Goal: Task Accomplishment & Management: Manage account settings

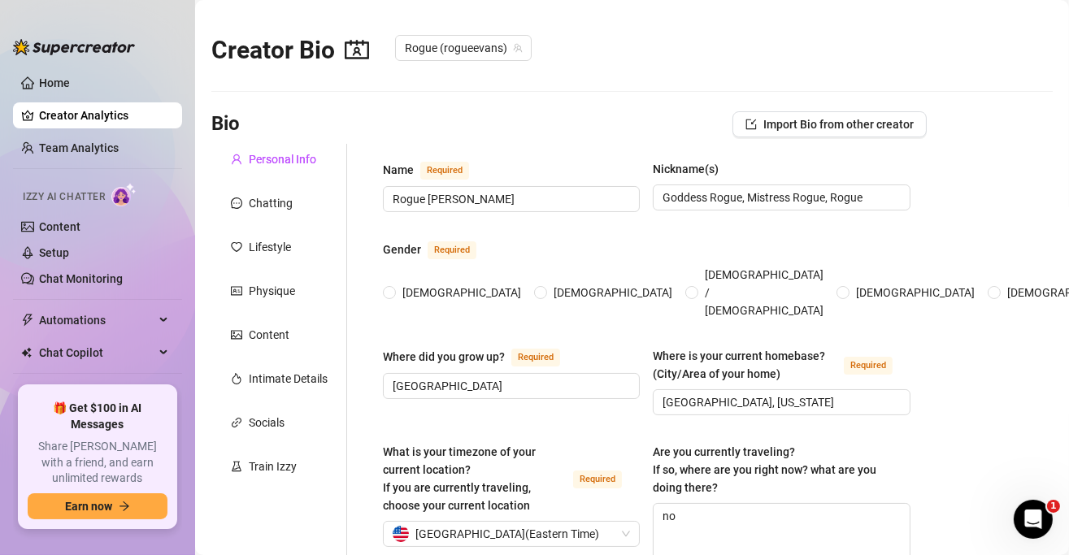
radio input "true"
type input "[DATE]"
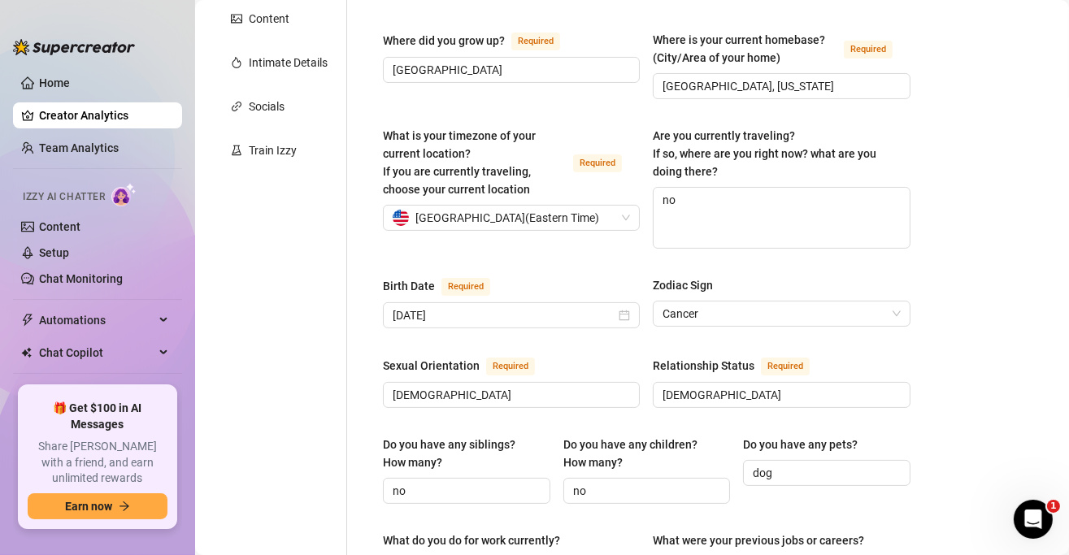
scroll to position [324, 0]
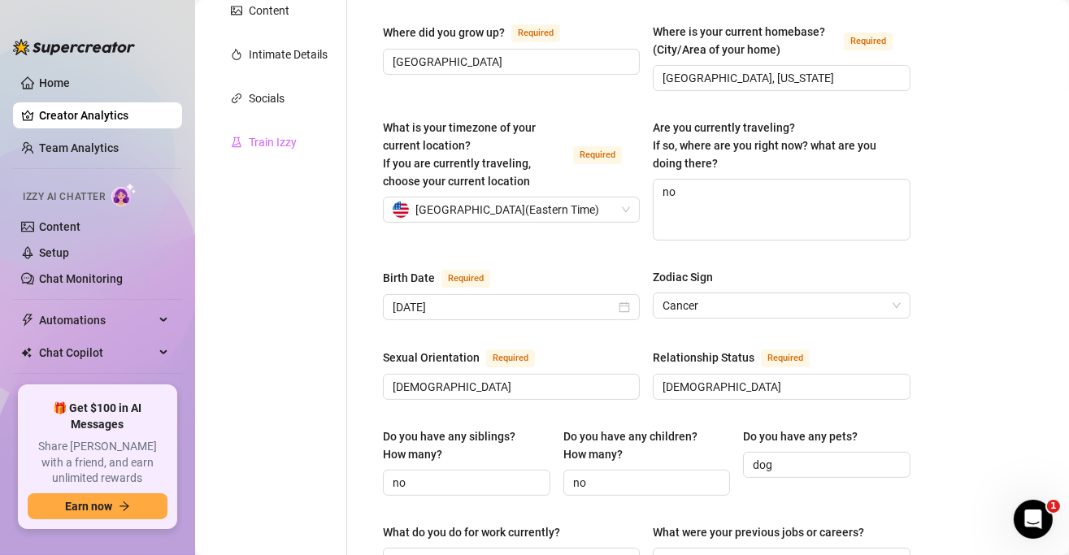
click at [259, 151] on div "Train Izzy" at bounding box center [279, 142] width 136 height 31
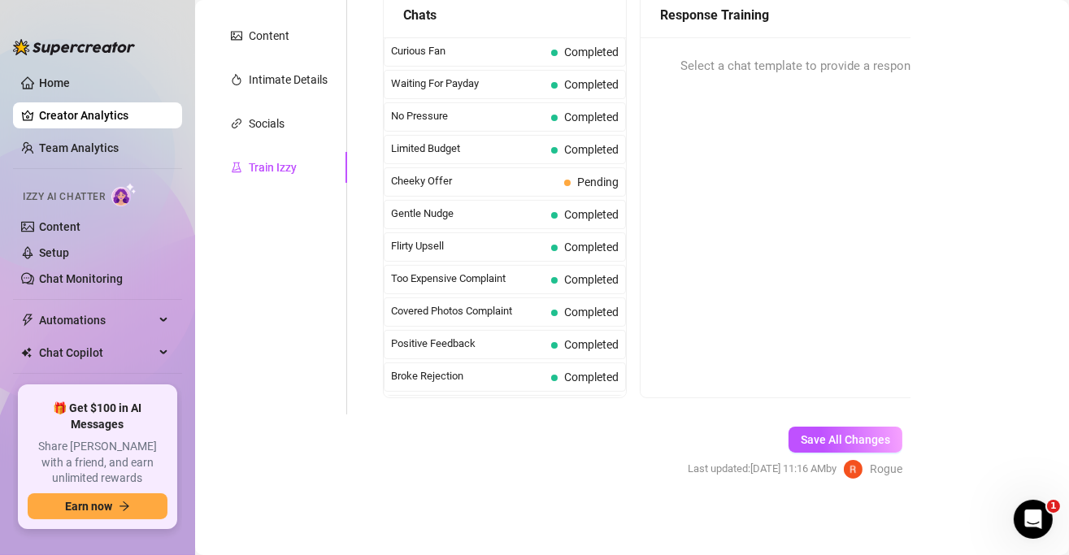
scroll to position [218, 0]
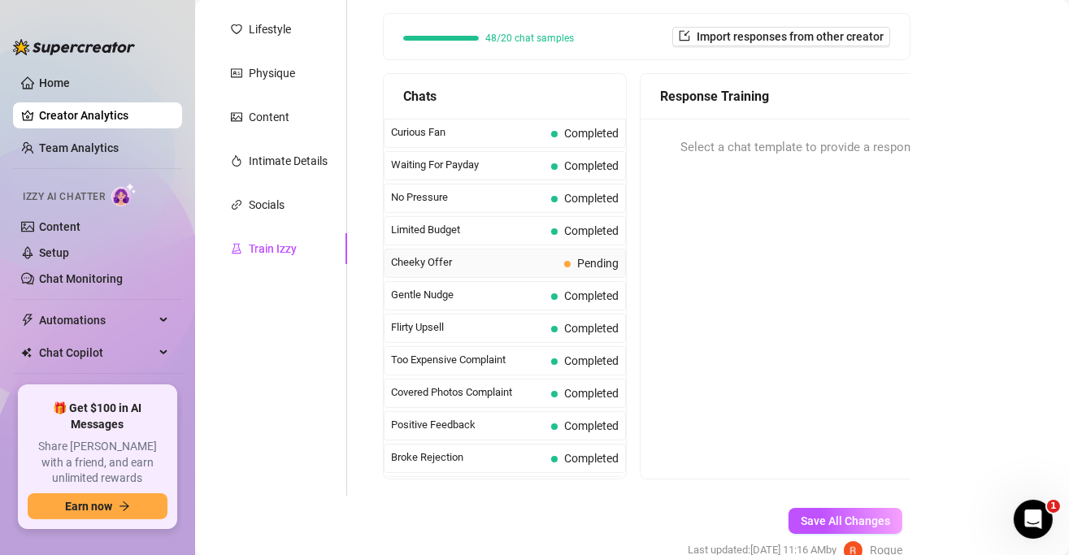
click at [586, 262] on span "Pending" at bounding box center [597, 263] width 41 height 13
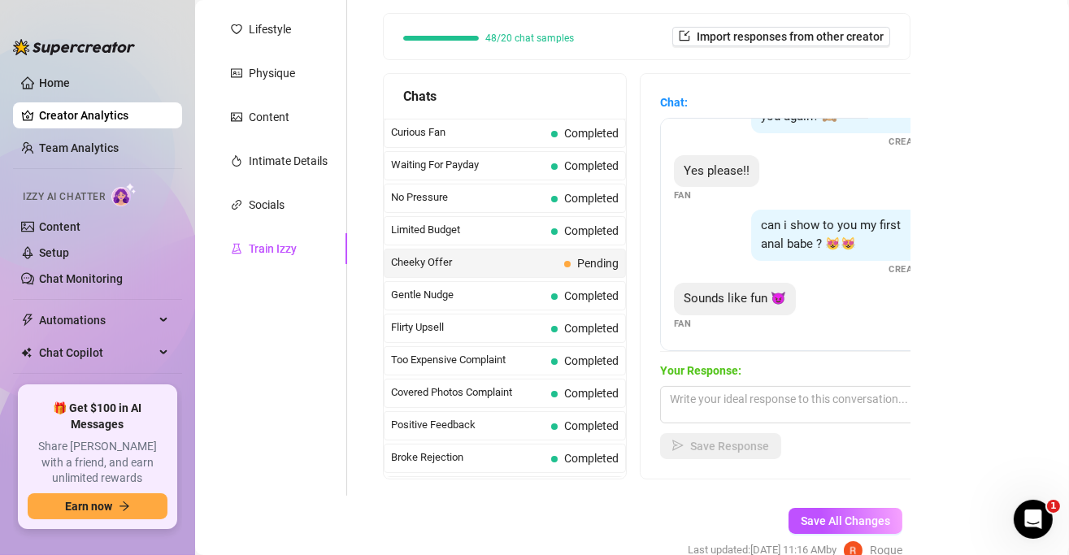
scroll to position [137, 0]
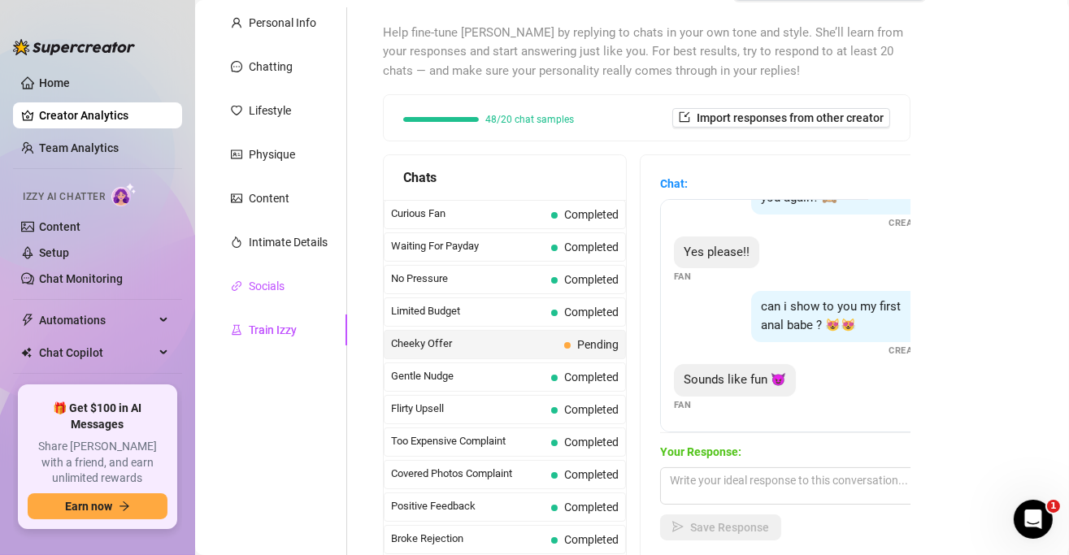
click at [268, 277] on div "Socials" at bounding box center [267, 286] width 36 height 18
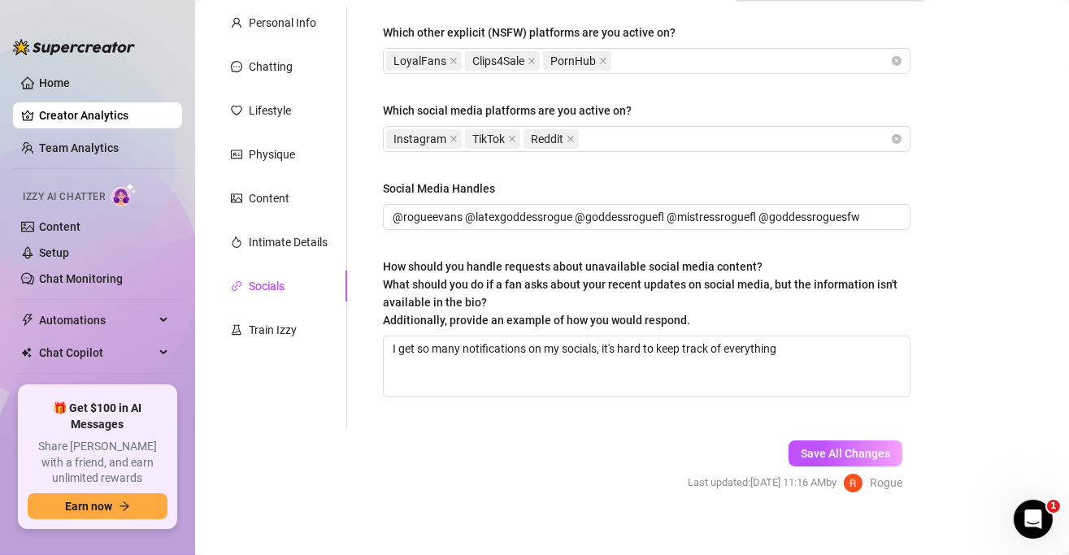
scroll to position [150, 0]
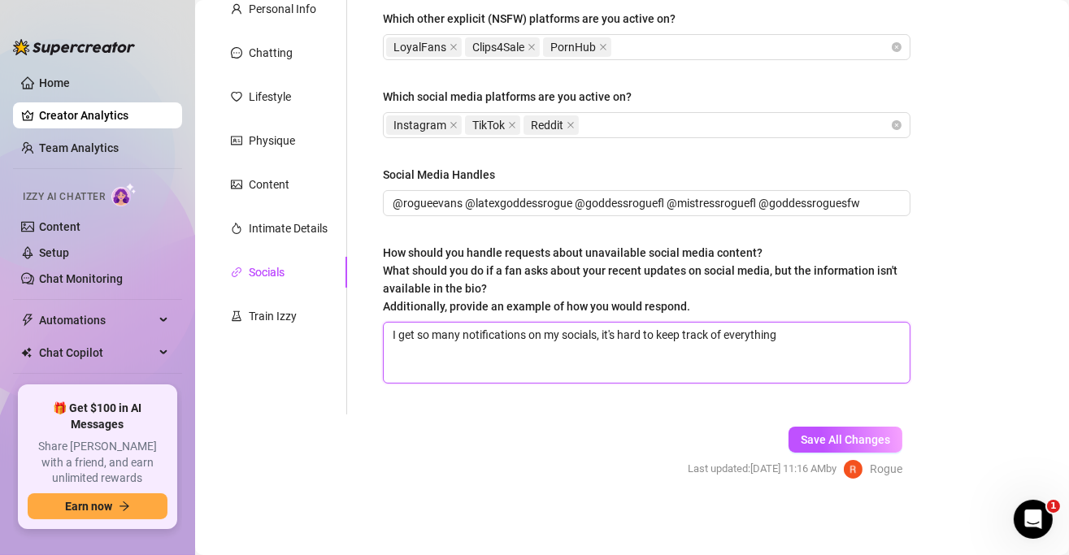
click at [707, 349] on textarea "I get so many notifications on my socials, it's hard to keep track of everything" at bounding box center [647, 353] width 526 height 60
click at [525, 402] on div "Which other explicit (NSFW) platforms are you active on? LoyalFans Clips4Sale P…" at bounding box center [646, 203] width 560 height 421
click at [514, 373] on textarea "I get so many notifications on my socials, it's hard to keep track of everything" at bounding box center [647, 353] width 526 height 60
click at [793, 352] on textarea "I get so many notifications on my socials, it's hard to keep track of everything" at bounding box center [647, 353] width 526 height 60
click at [280, 221] on div "Intimate Details" at bounding box center [288, 228] width 79 height 18
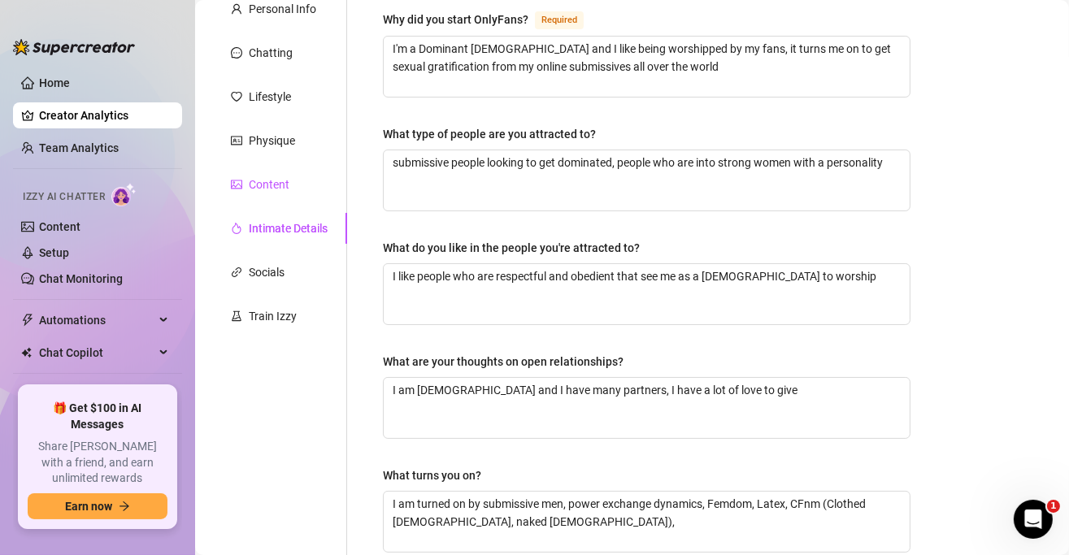
click at [269, 187] on div "Content" at bounding box center [269, 185] width 41 height 18
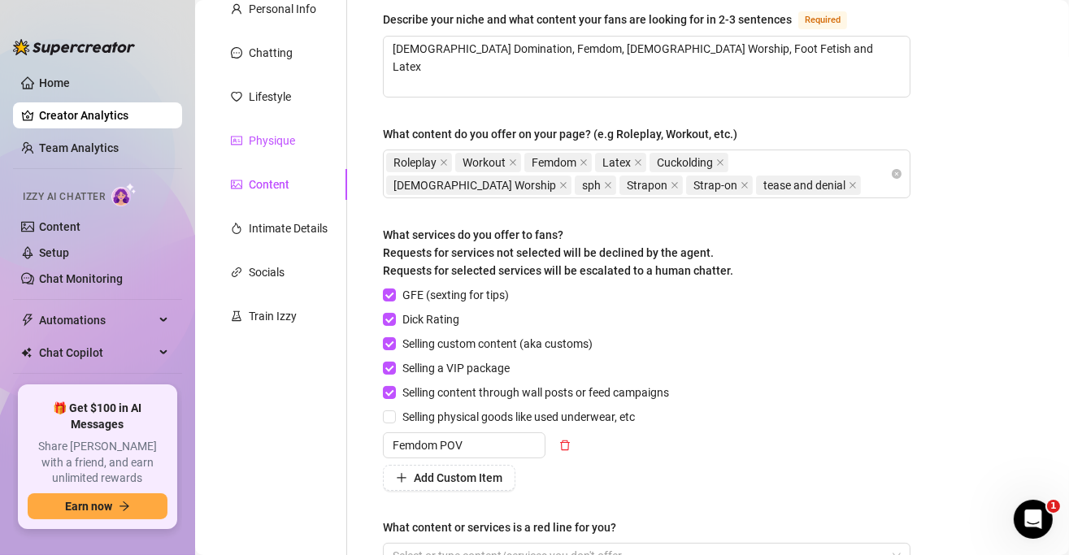
click at [268, 132] on div "Physique" at bounding box center [272, 141] width 46 height 18
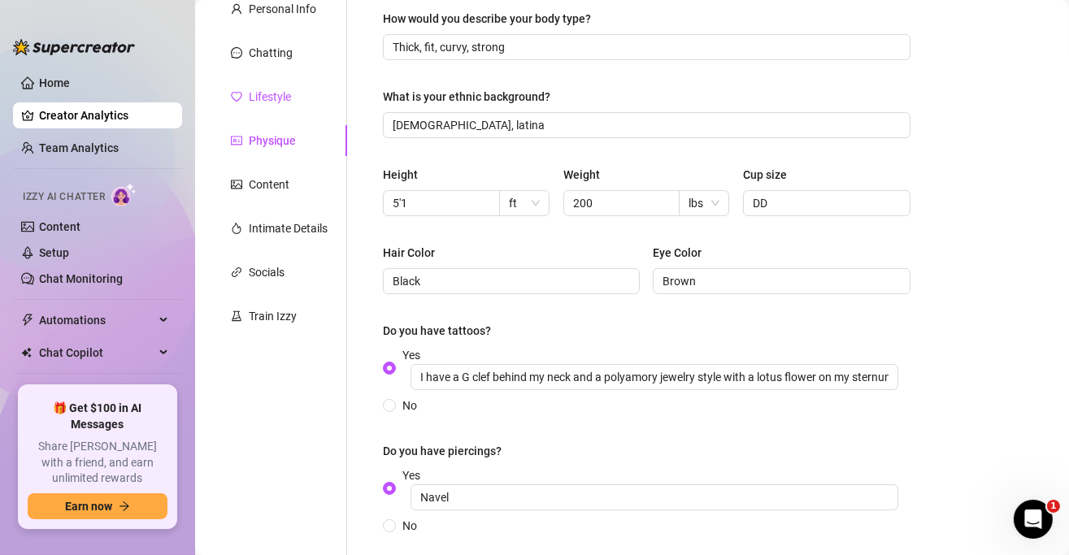
click at [260, 100] on div "Lifestyle" at bounding box center [270, 97] width 42 height 18
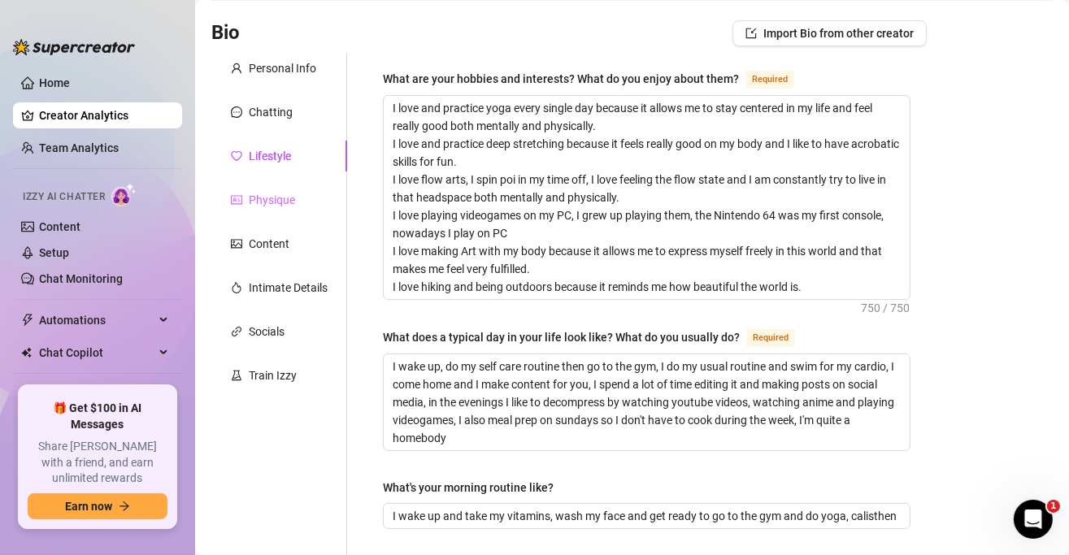
scroll to position [69, 0]
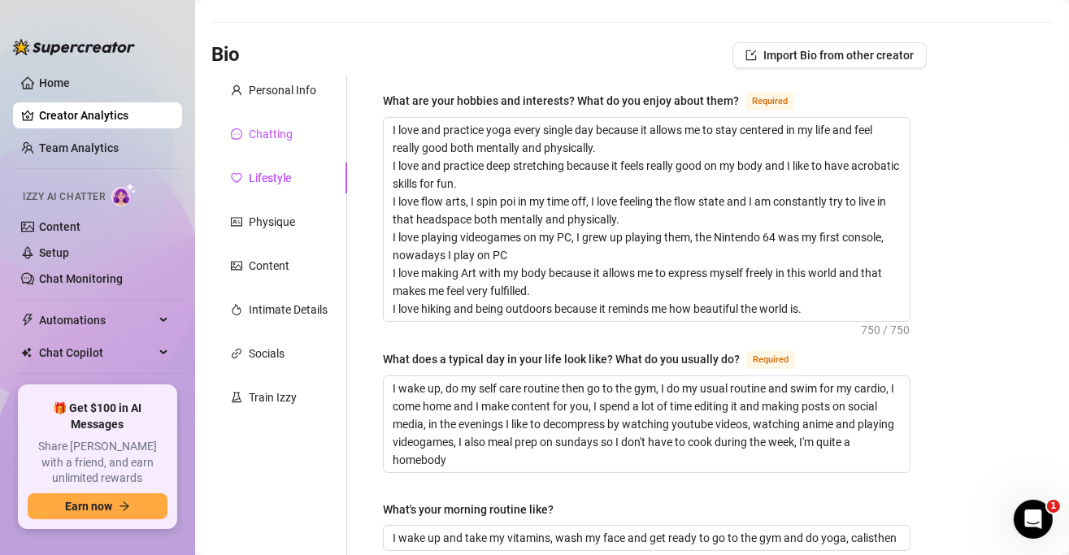
click at [254, 132] on div "Chatting" at bounding box center [271, 134] width 44 height 18
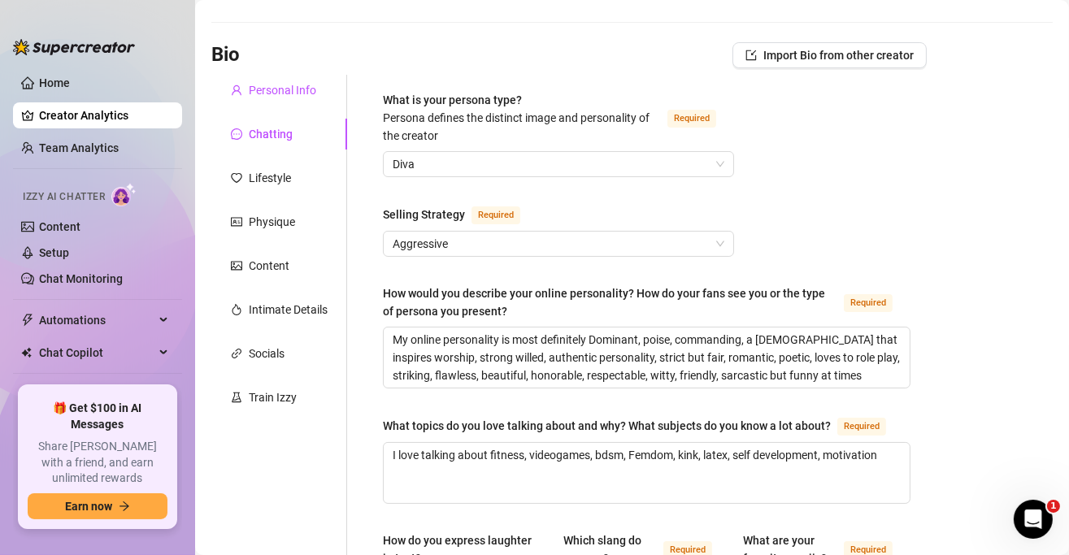
click at [245, 94] on div "Personal Info" at bounding box center [273, 90] width 85 height 18
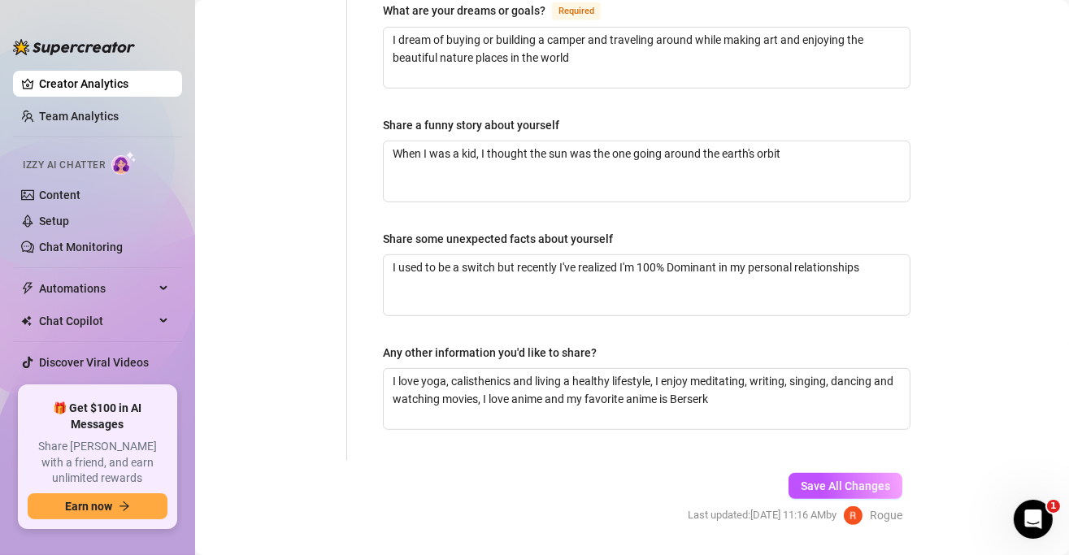
scroll to position [50, 0]
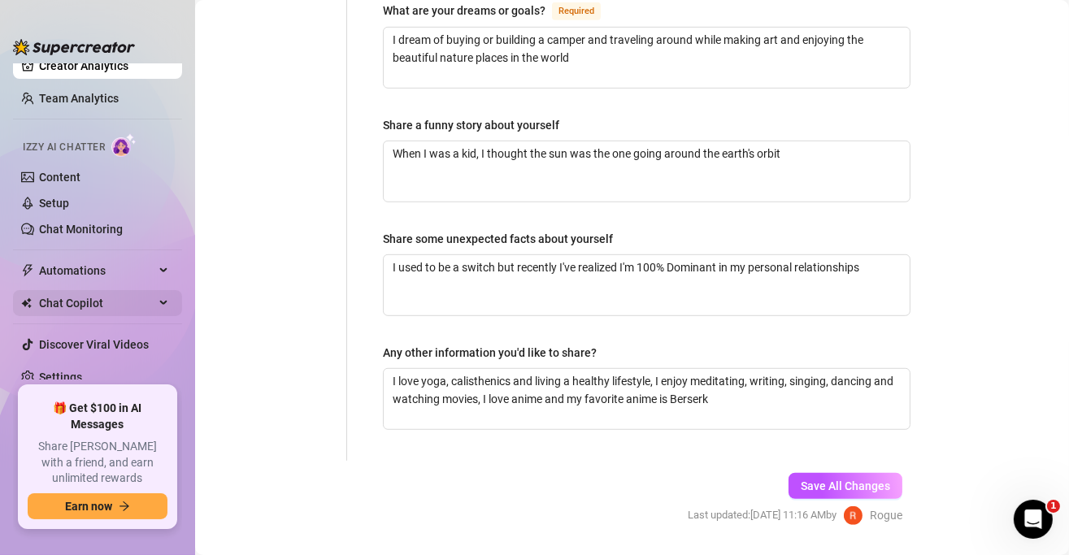
click at [106, 314] on span "Chat Copilot" at bounding box center [96, 303] width 115 height 26
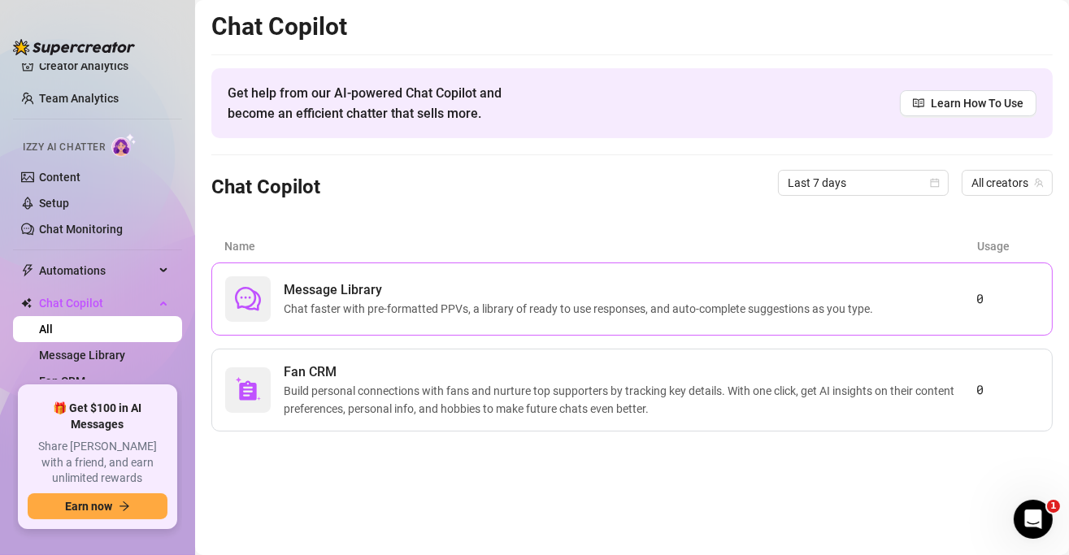
click at [478, 290] on span "Message Library" at bounding box center [582, 290] width 596 height 20
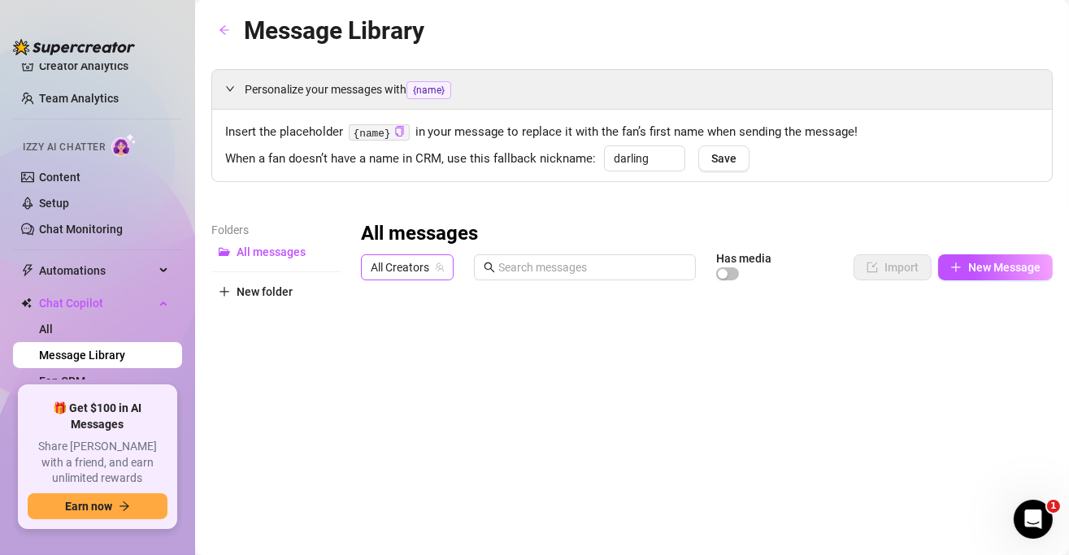
click at [380, 271] on span "All Creators" at bounding box center [407, 267] width 73 height 24
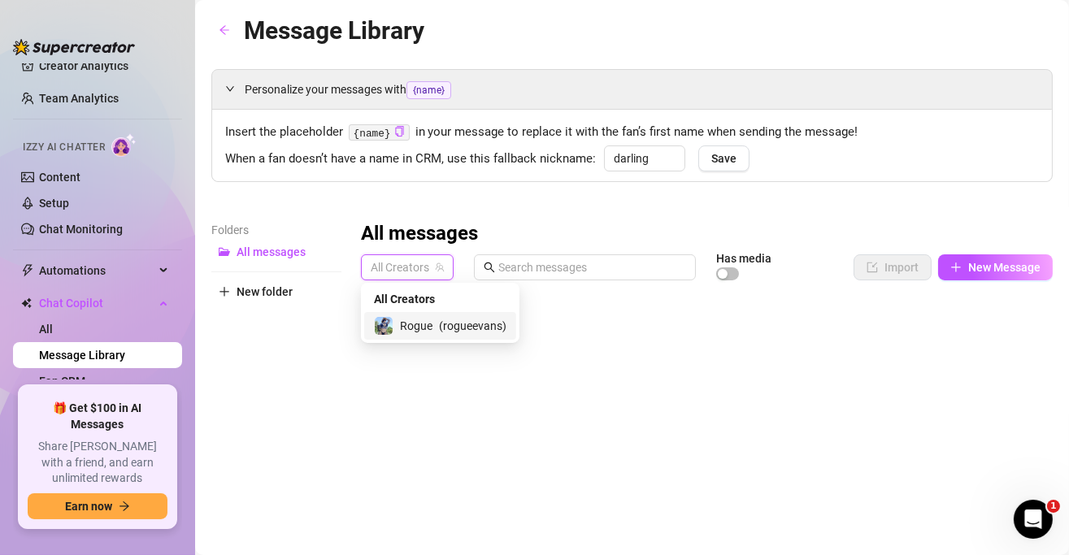
click at [410, 323] on span "Rogue" at bounding box center [416, 326] width 33 height 18
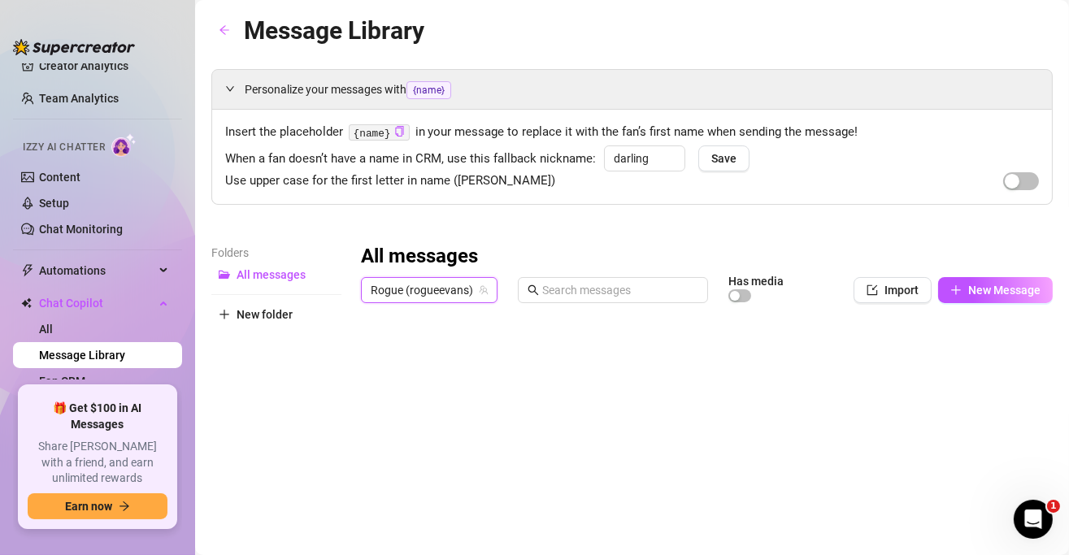
click at [410, 323] on div "All messages Rogue (rogueevans) Rogue (rogueevans) Has media Import New Message…" at bounding box center [707, 511] width 692 height 535
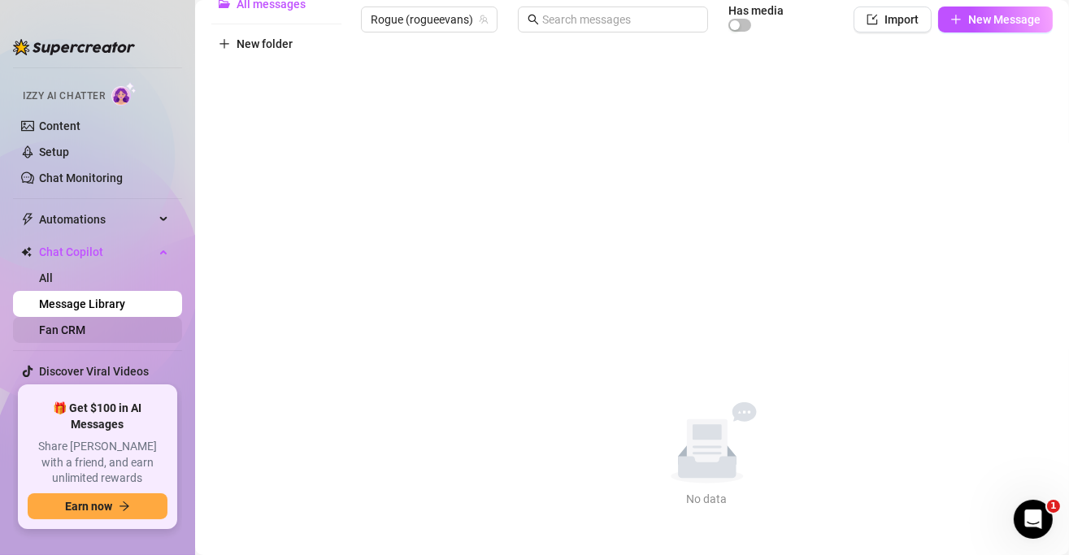
scroll to position [128, 0]
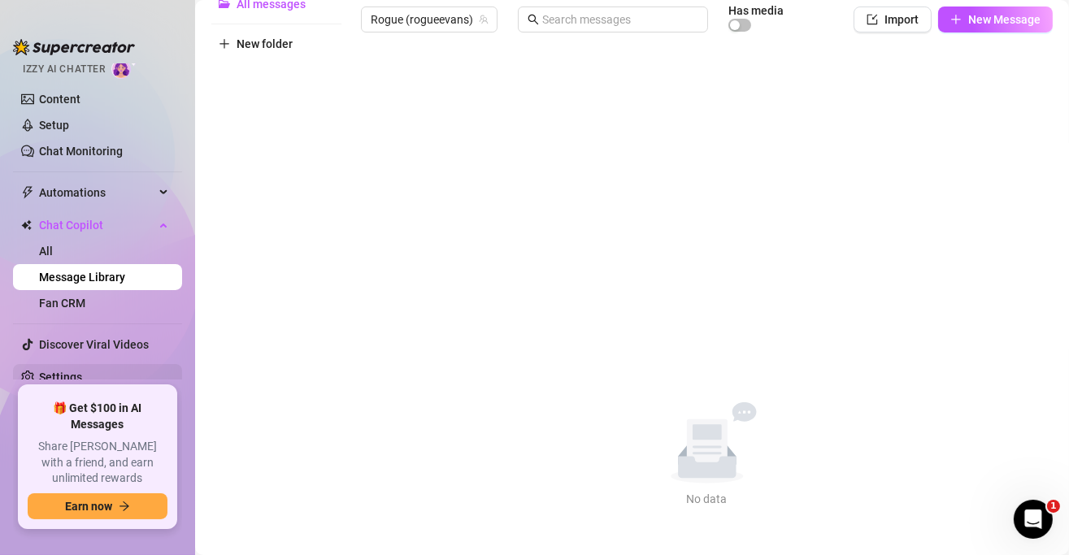
click at [82, 371] on link "Settings" at bounding box center [60, 377] width 43 height 13
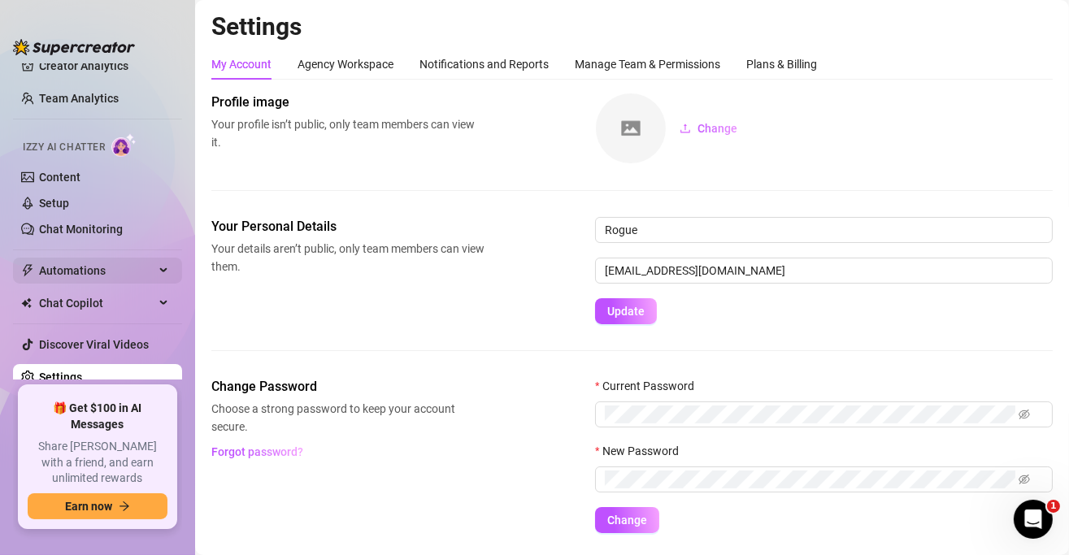
click at [54, 266] on span "Automations" at bounding box center [96, 271] width 115 height 26
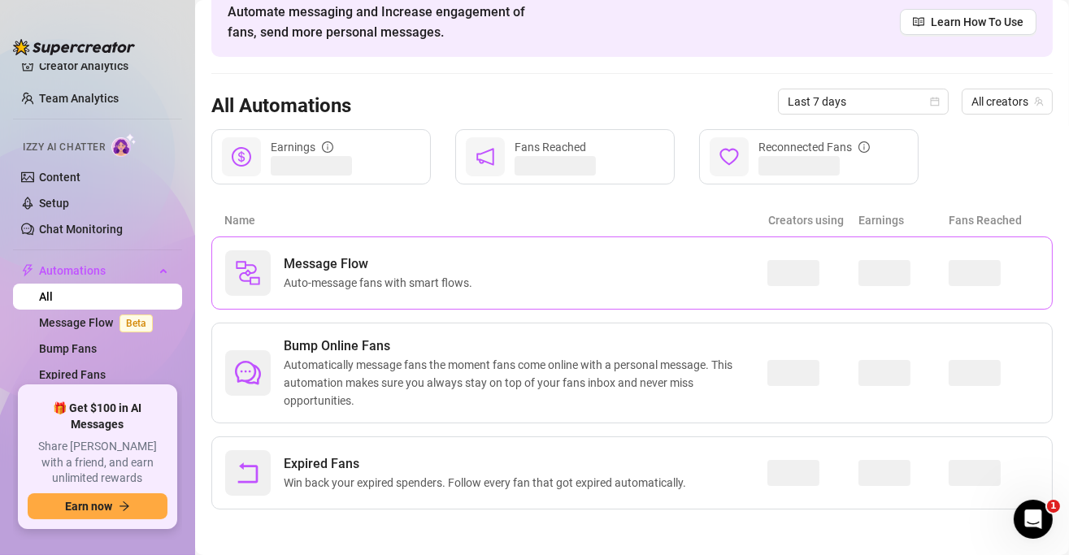
scroll to position [82, 0]
click at [421, 376] on span "Automatically message fans the moment fans come online with a personal message.…" at bounding box center [525, 382] width 483 height 54
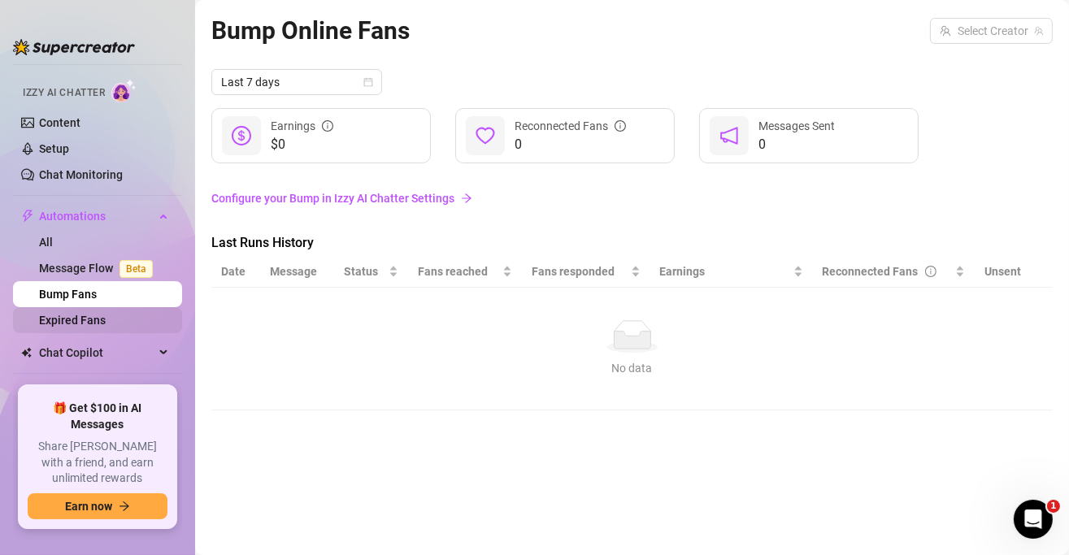
scroll to position [131, 0]
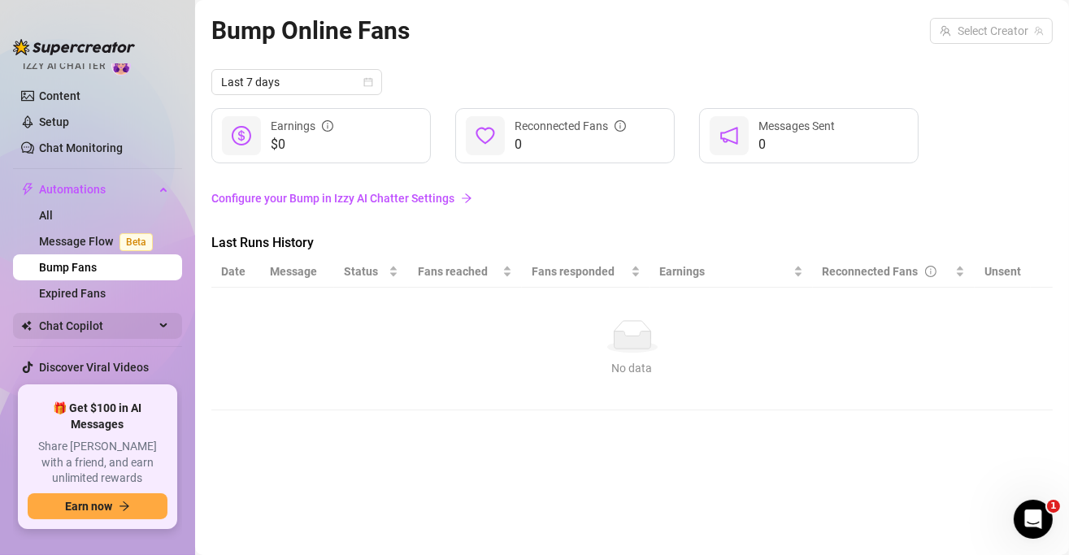
click at [116, 317] on span "Chat Copilot" at bounding box center [96, 326] width 115 height 26
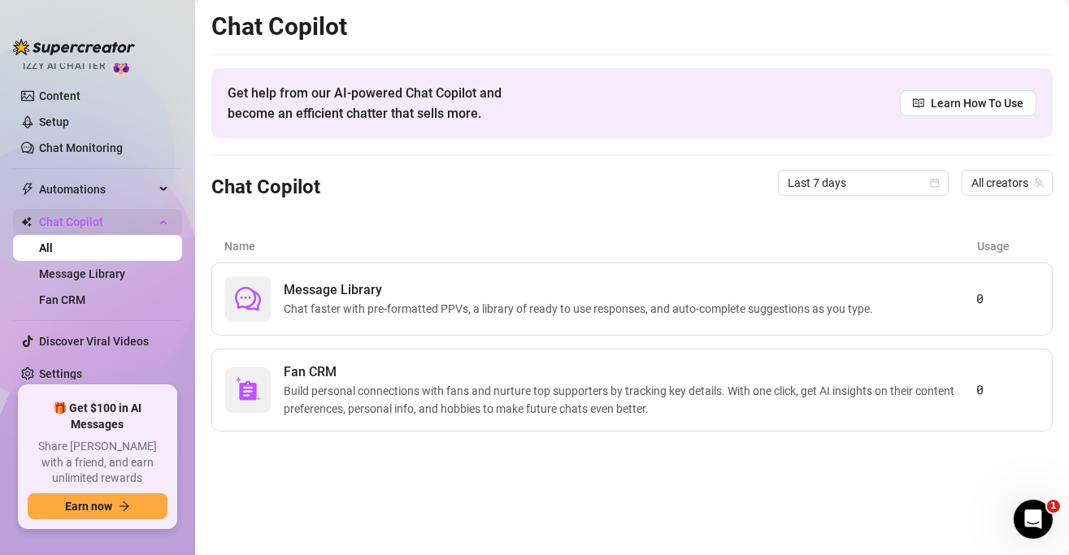
scroll to position [128, 0]
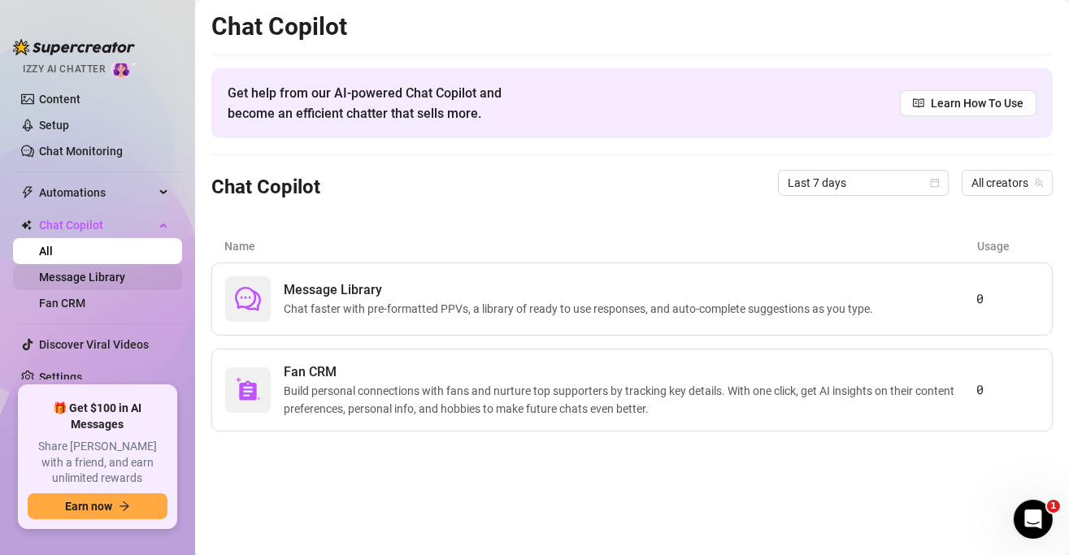
click at [104, 275] on link "Message Library" at bounding box center [82, 277] width 86 height 13
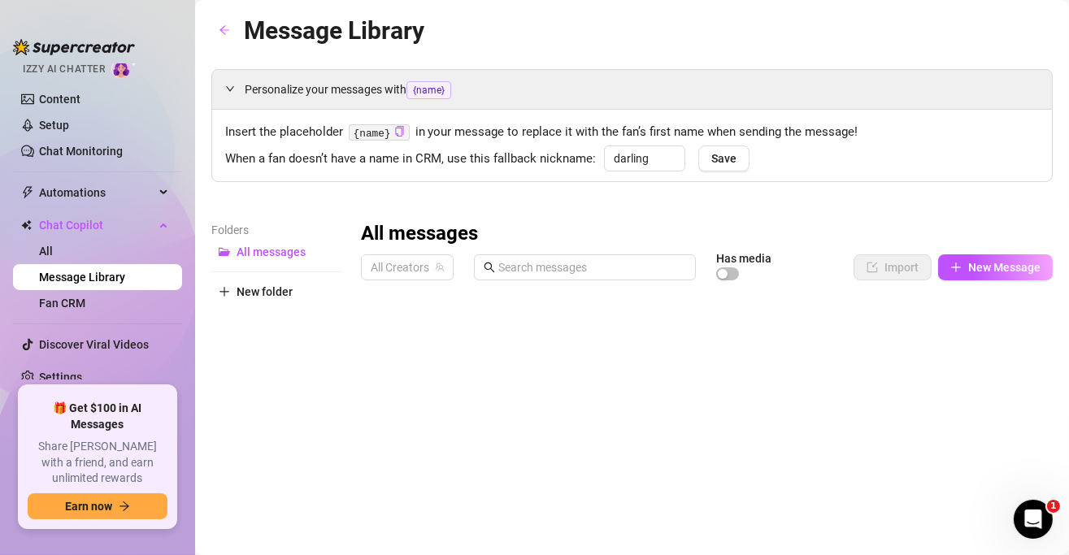
drag, startPoint x: 392, startPoint y: 269, endPoint x: 394, endPoint y: 291, distance: 22.0
click at [394, 270] on span "All Creators" at bounding box center [407, 267] width 73 height 24
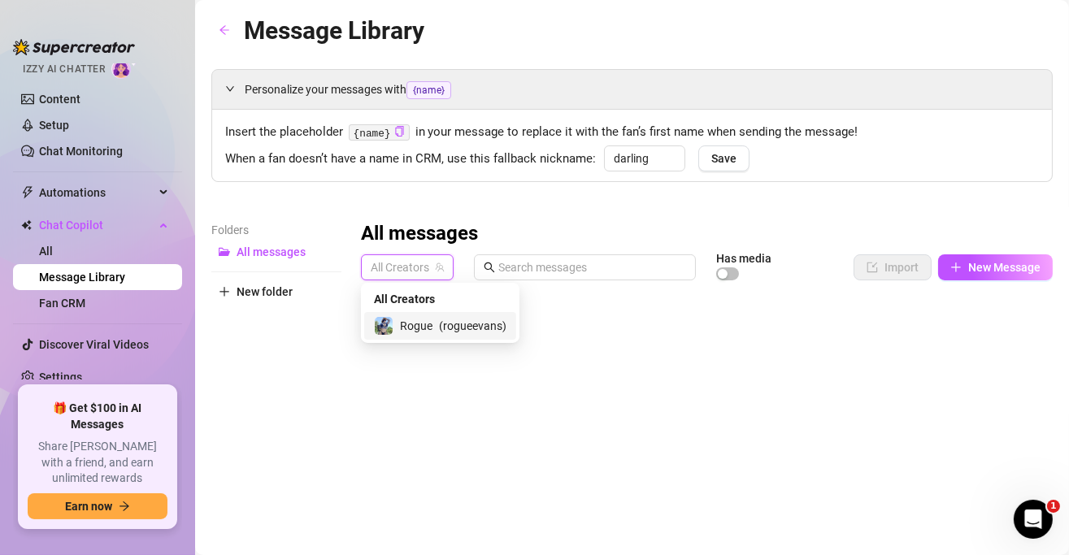
click at [397, 317] on div "Rogue ( rogueevans )" at bounding box center [440, 326] width 132 height 20
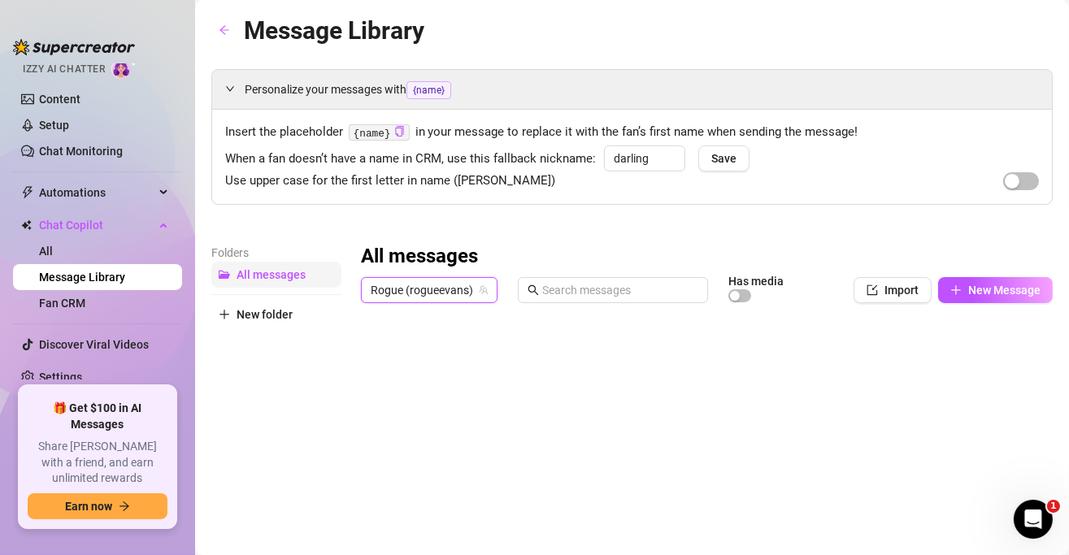
click at [260, 276] on span "All messages" at bounding box center [270, 274] width 69 height 13
click at [52, 306] on link "Fan CRM" at bounding box center [62, 303] width 46 height 13
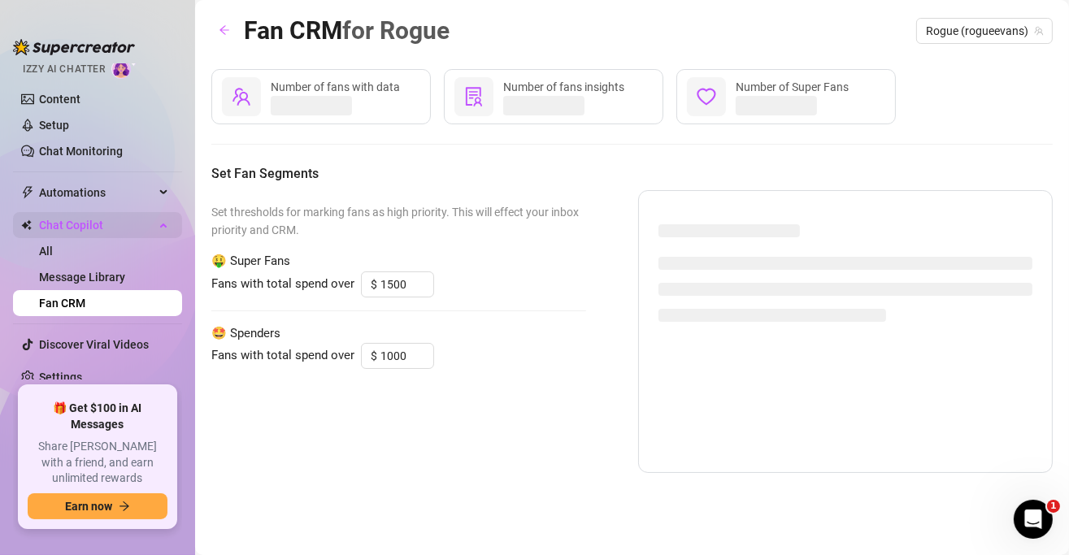
click at [62, 225] on span "Chat Copilot" at bounding box center [96, 225] width 115 height 26
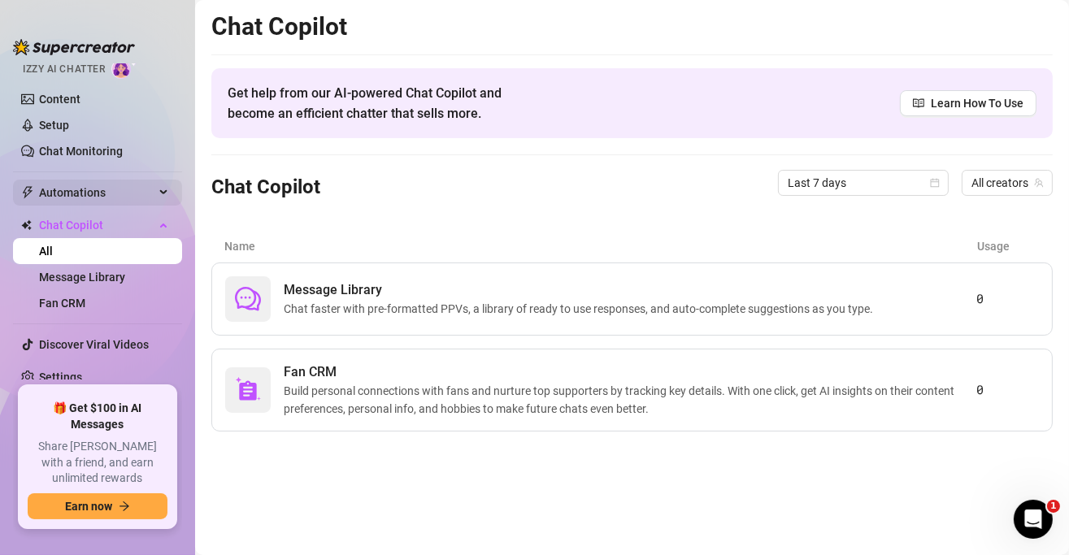
click at [83, 183] on span "Automations" at bounding box center [96, 193] width 115 height 26
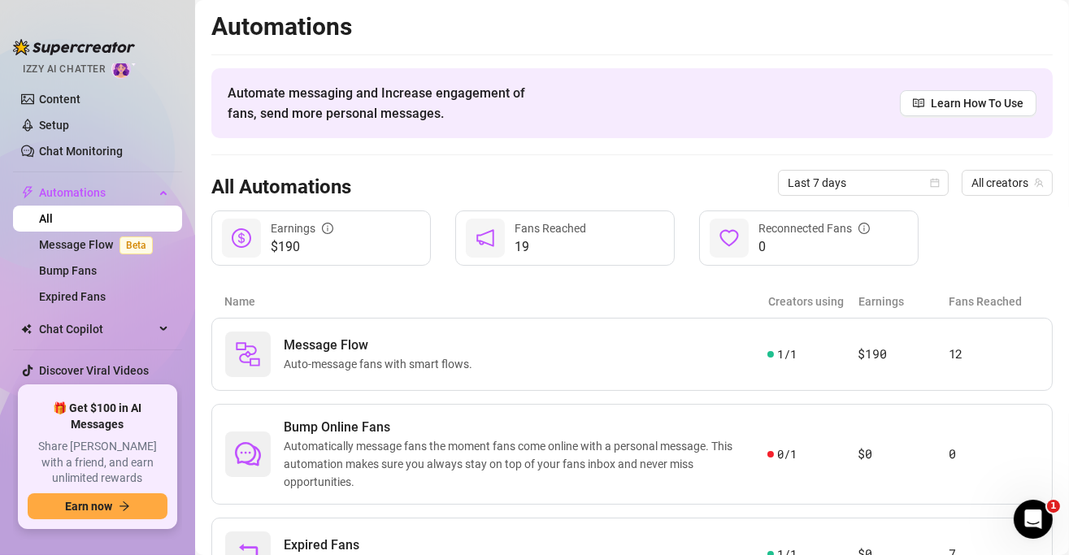
click at [53, 215] on link "All" at bounding box center [46, 218] width 14 height 13
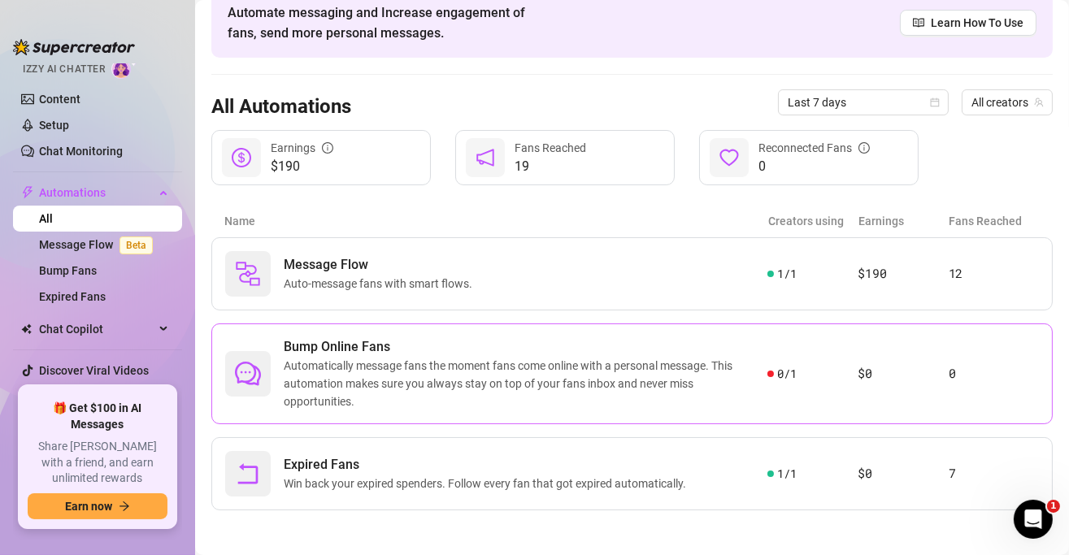
scroll to position [82, 0]
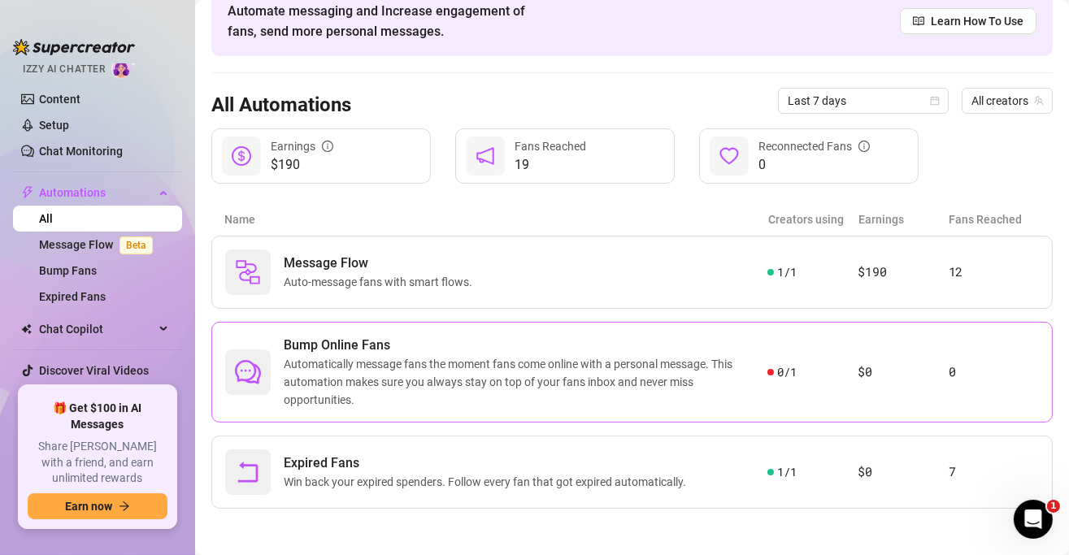
click at [371, 393] on span "Automatically message fans the moment fans come online with a personal message.…" at bounding box center [525, 382] width 483 height 54
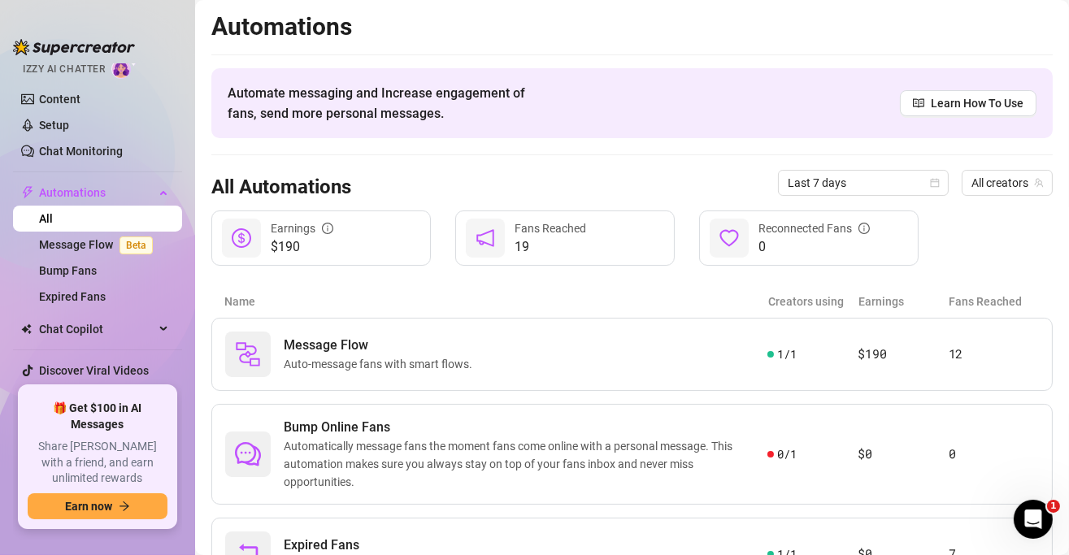
click at [53, 215] on link "All" at bounding box center [46, 218] width 14 height 13
click at [90, 145] on link "Chat Monitoring" at bounding box center [81, 151] width 84 height 13
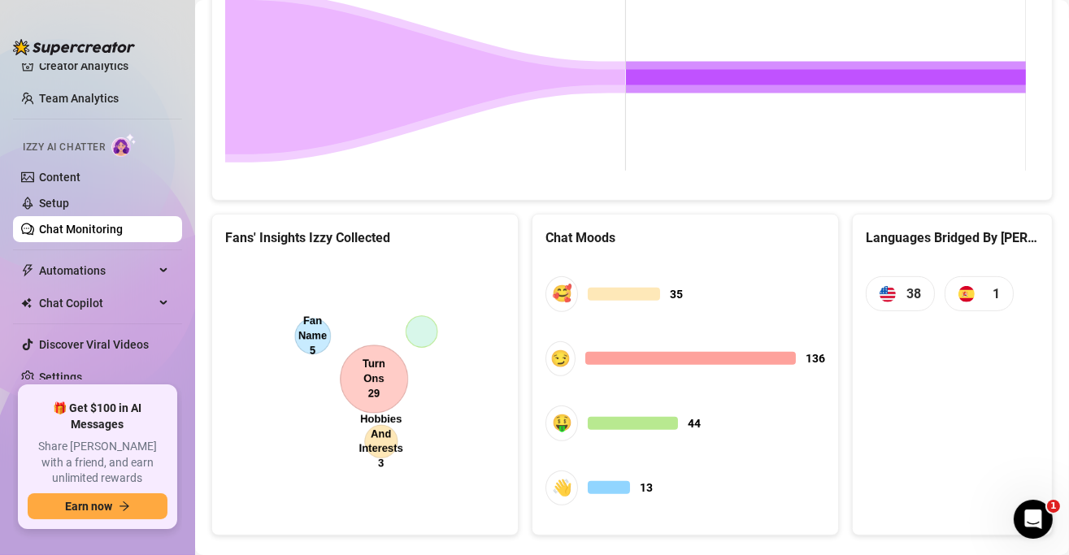
scroll to position [832, 0]
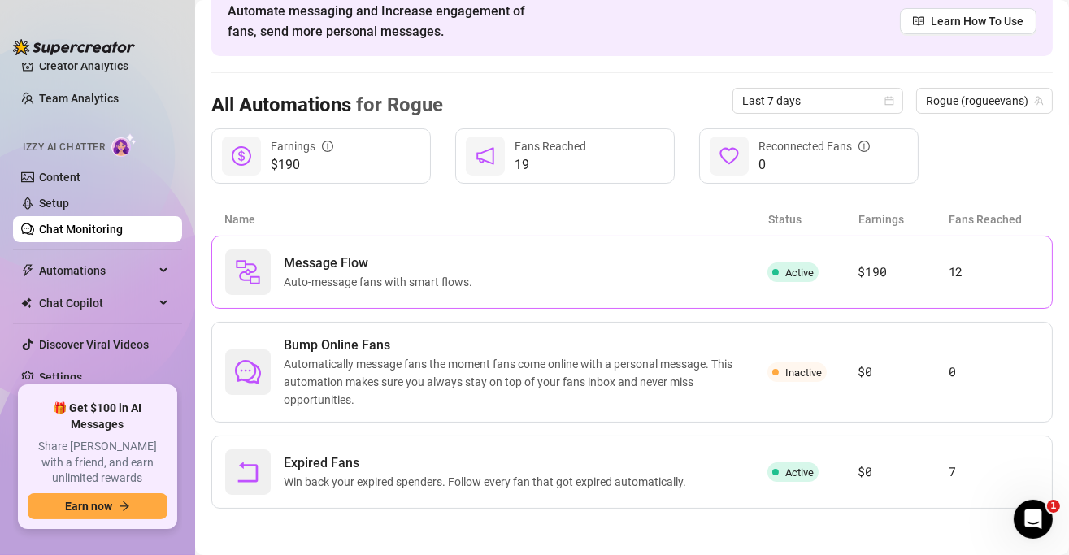
scroll to position [82, 0]
click at [102, 267] on span "Automations" at bounding box center [96, 271] width 115 height 26
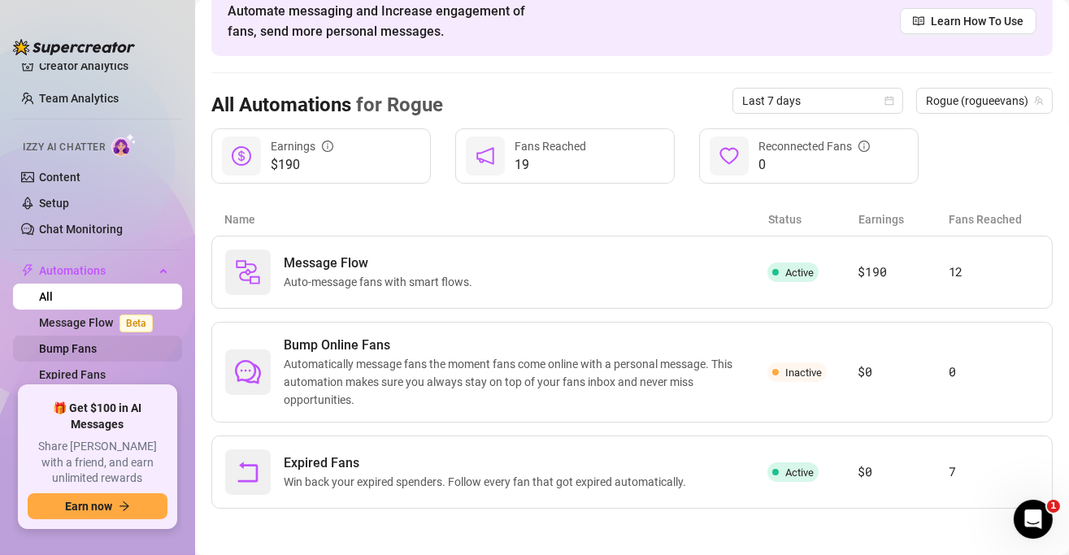
click at [93, 342] on link "Bump Fans" at bounding box center [68, 348] width 58 height 13
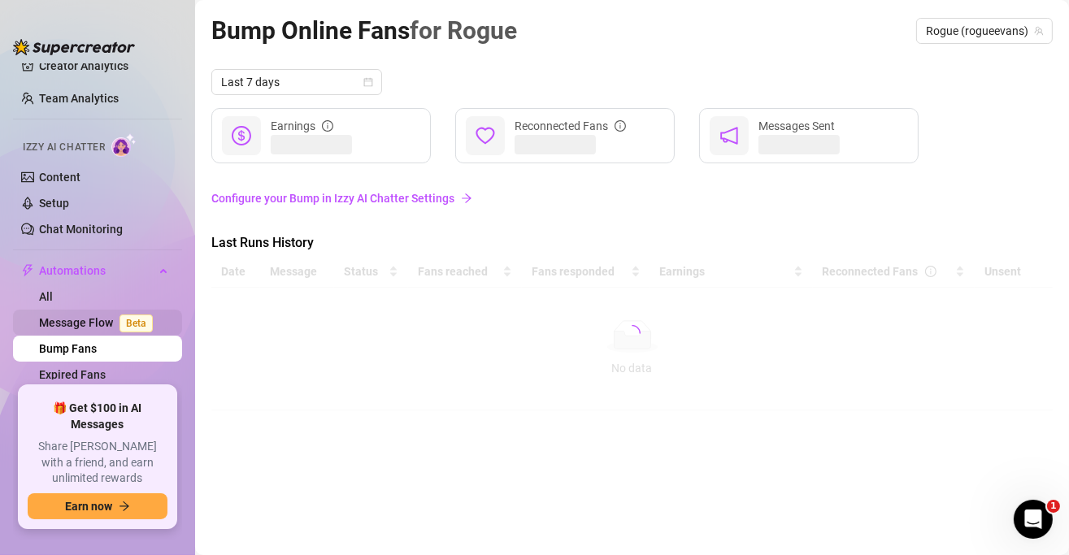
click at [93, 325] on link "Message Flow Beta" at bounding box center [99, 322] width 120 height 13
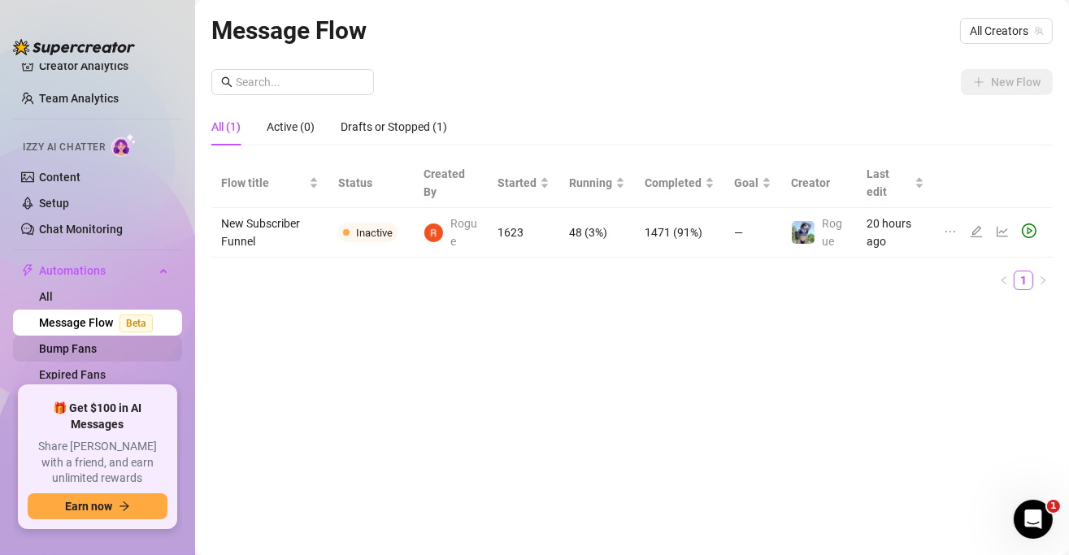
click at [82, 355] on link "Bump Fans" at bounding box center [68, 348] width 58 height 13
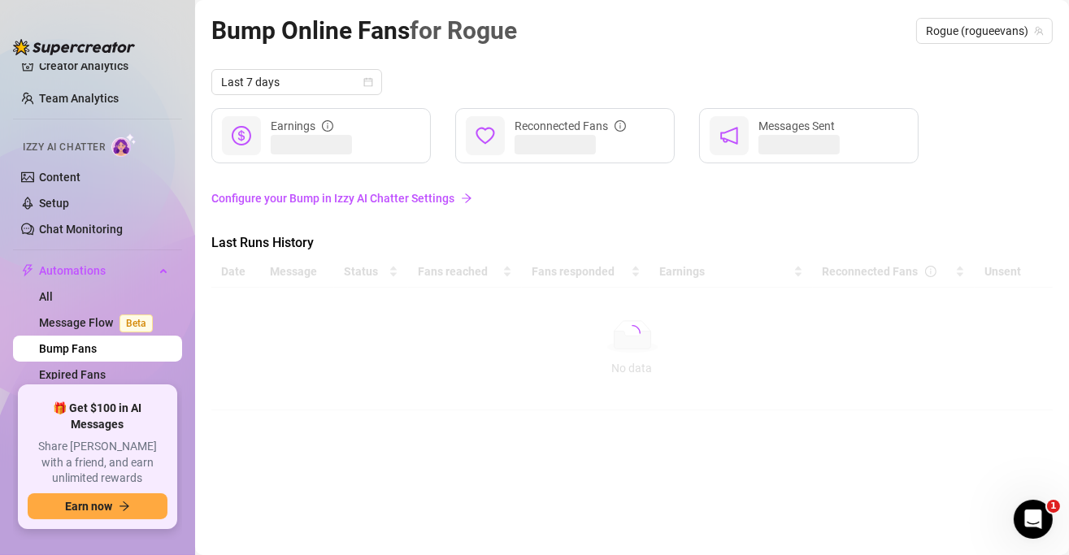
click at [83, 346] on link "Bump Fans" at bounding box center [68, 348] width 58 height 13
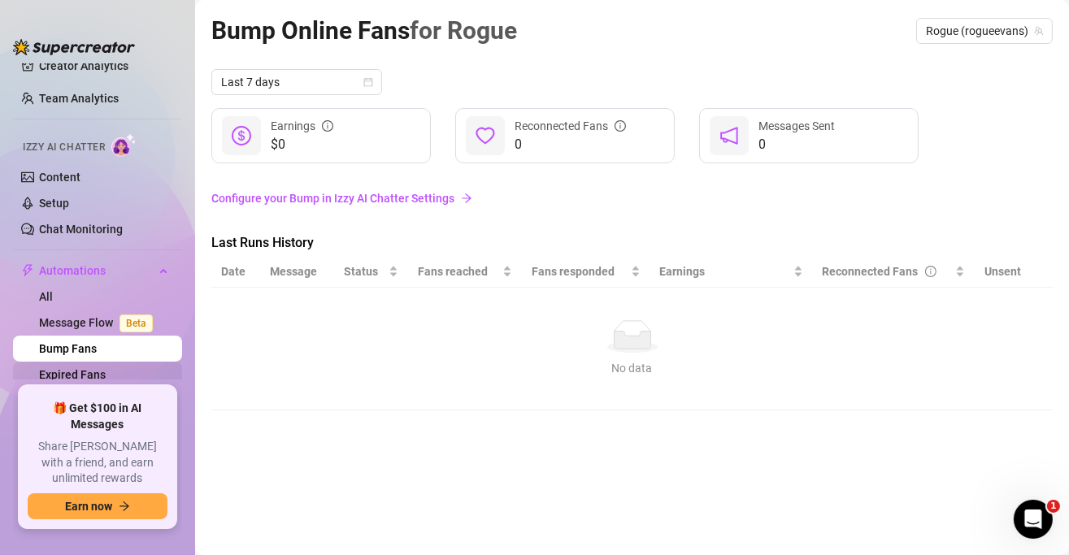
click at [87, 375] on link "Expired Fans" at bounding box center [72, 374] width 67 height 13
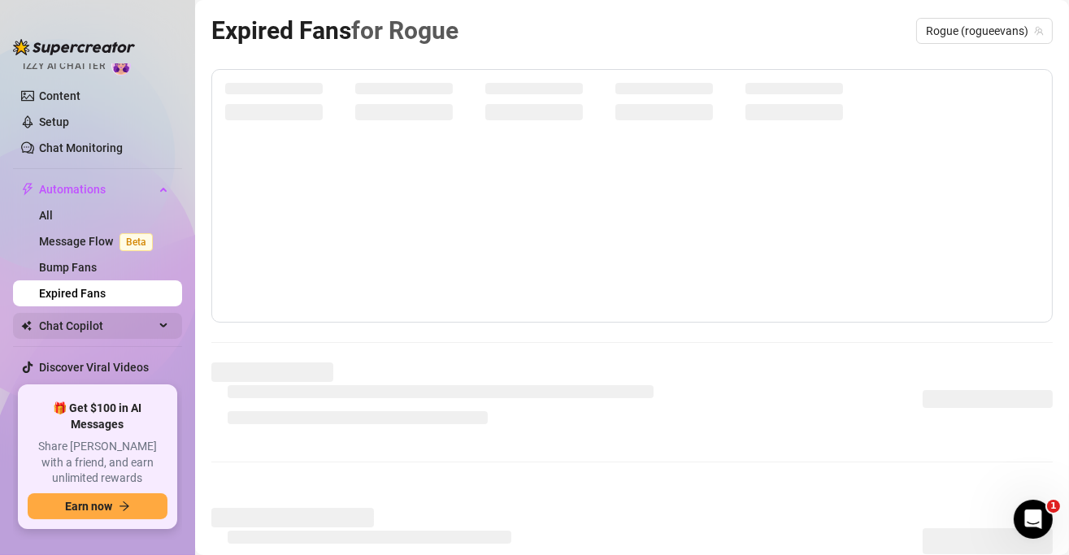
click at [102, 324] on span "Chat Copilot" at bounding box center [96, 326] width 115 height 26
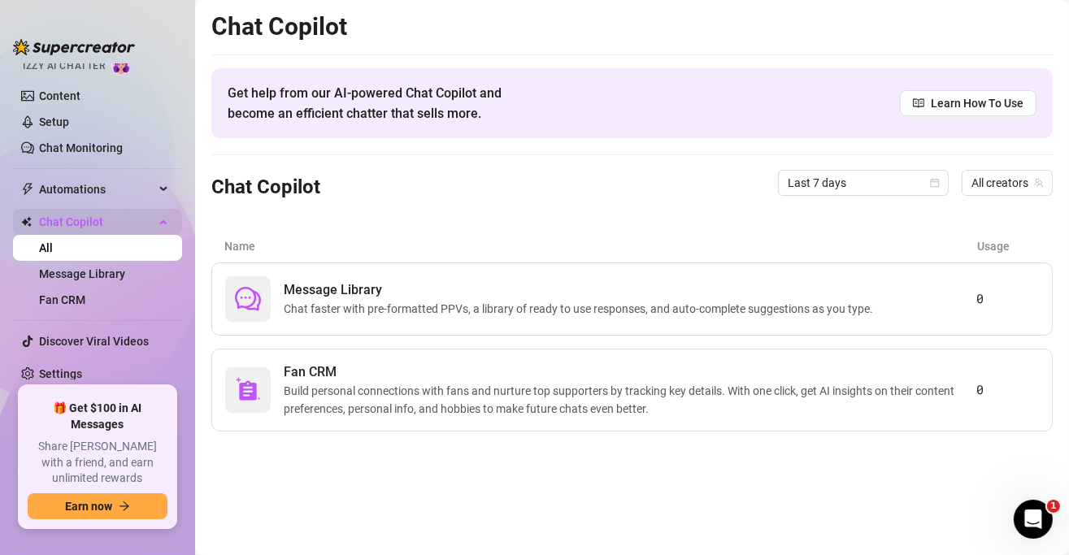
scroll to position [128, 0]
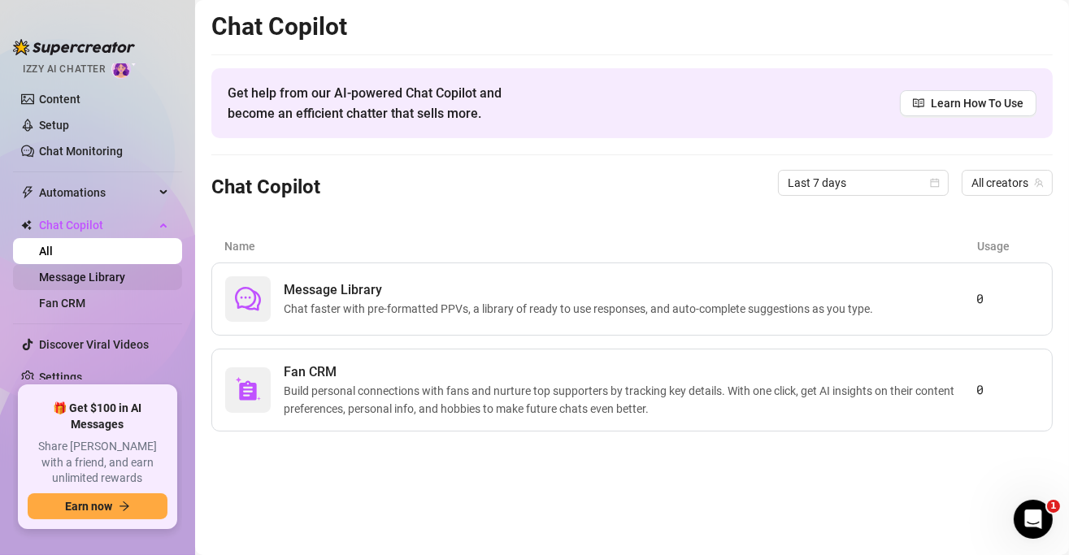
click at [121, 275] on link "Message Library" at bounding box center [82, 277] width 86 height 13
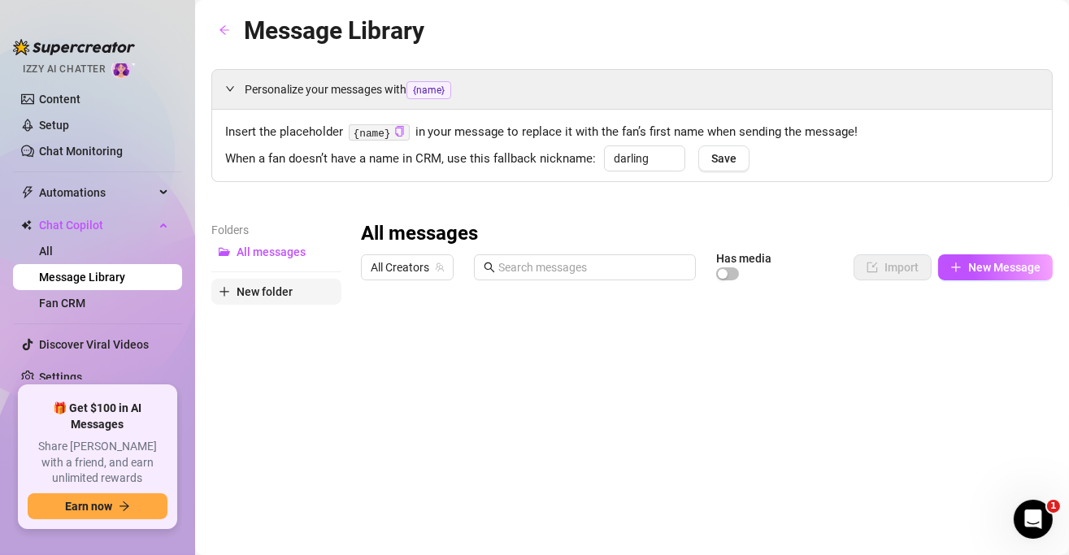
click at [236, 290] on span "New folder" at bounding box center [264, 291] width 56 height 13
click at [260, 352] on div "Folders All messages New folder" at bounding box center [276, 488] width 130 height 535
click at [372, 267] on span "All Creators" at bounding box center [407, 267] width 73 height 24
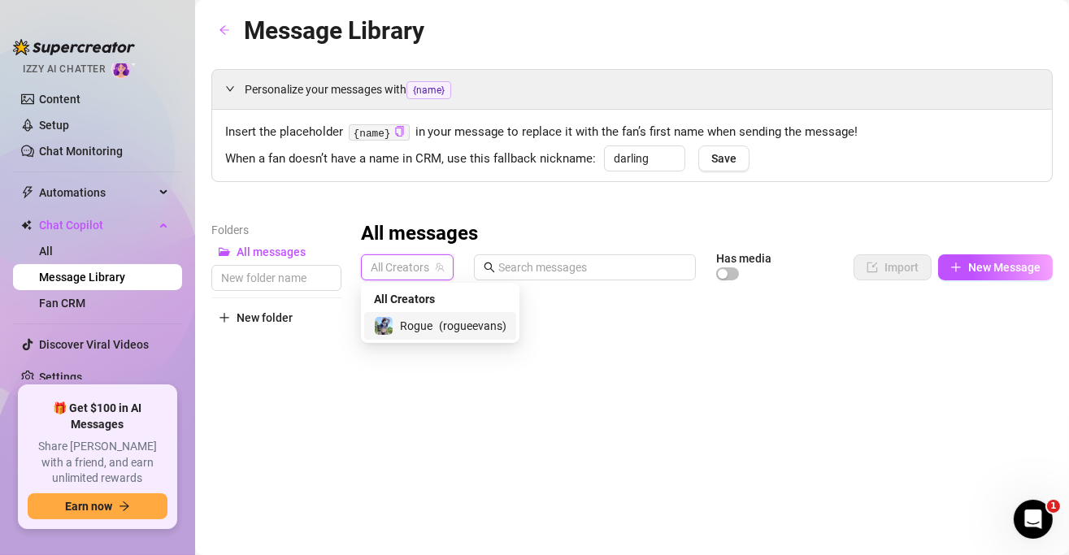
click at [395, 314] on div "Rogue ( rogueevans )" at bounding box center [440, 326] width 152 height 28
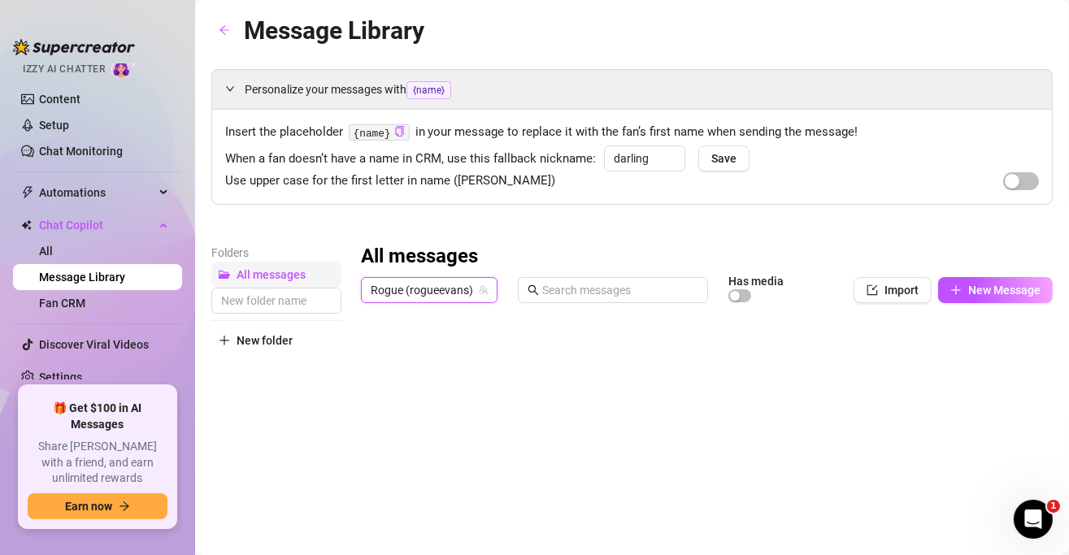
click at [276, 268] on span "All messages" at bounding box center [270, 274] width 69 height 13
click at [277, 268] on span "All messages" at bounding box center [270, 274] width 69 height 13
click at [105, 222] on span "Chat Copilot" at bounding box center [96, 225] width 115 height 26
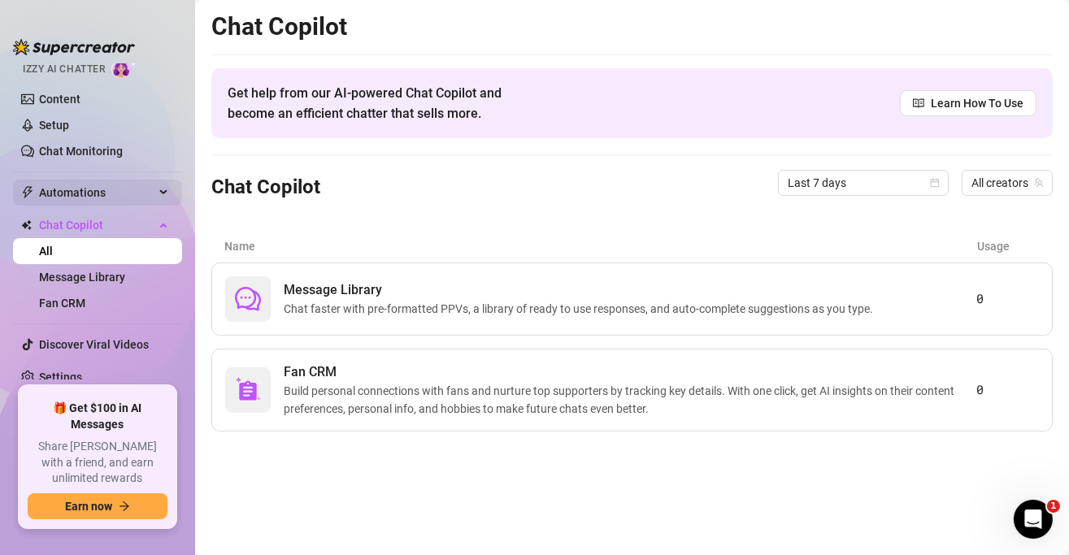
click at [150, 186] on div "Automations" at bounding box center [97, 193] width 169 height 26
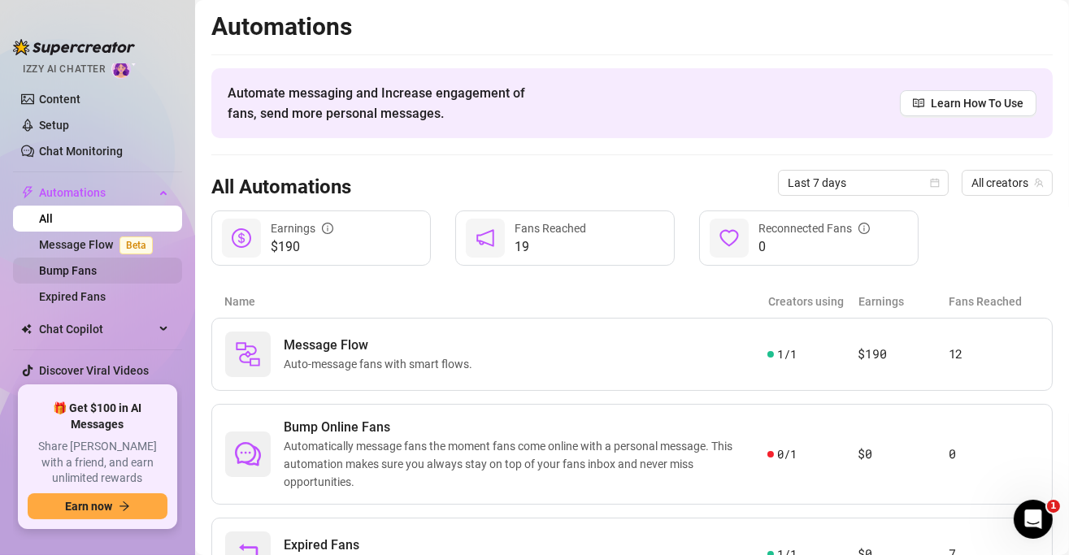
click at [97, 274] on link "Bump Fans" at bounding box center [68, 270] width 58 height 13
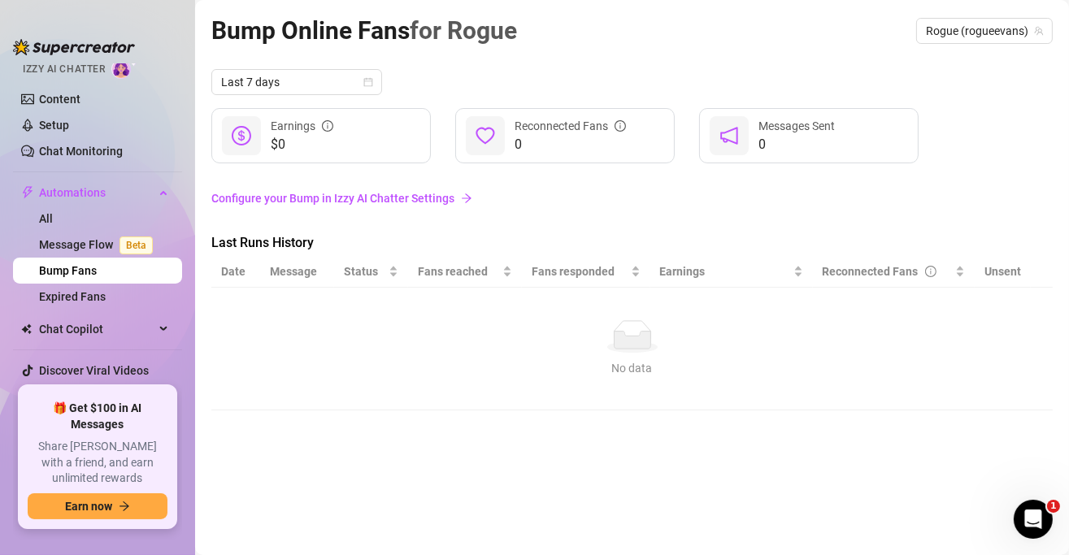
click at [327, 322] on div "No data" at bounding box center [632, 336] width 809 height 33
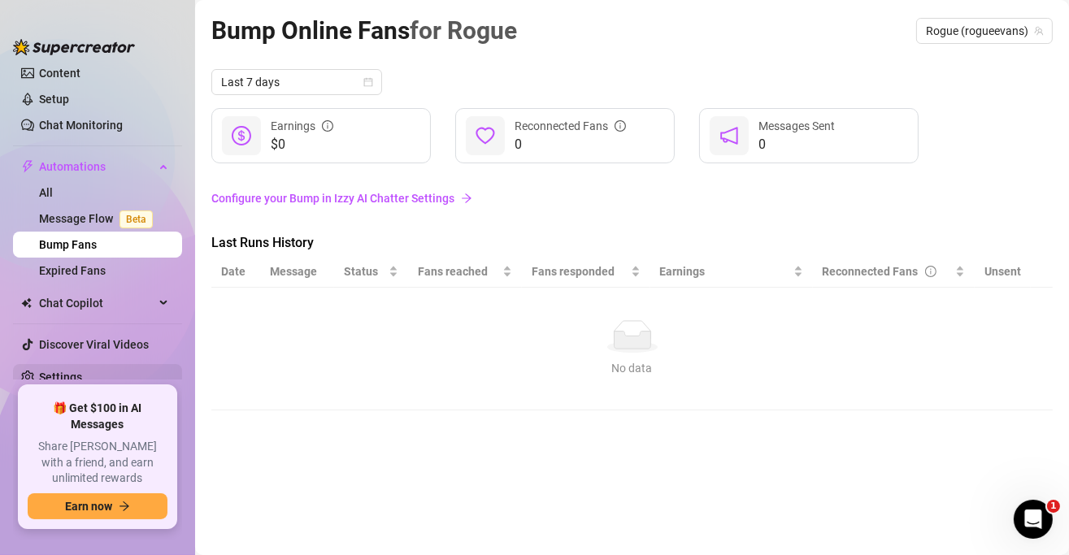
click at [82, 371] on link "Settings" at bounding box center [60, 377] width 43 height 13
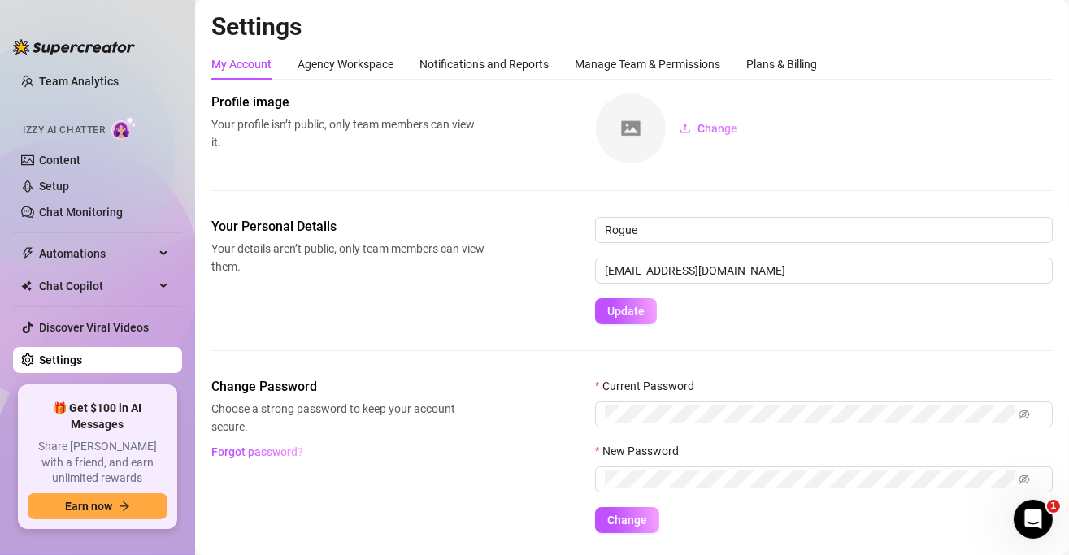
scroll to position [50, 0]
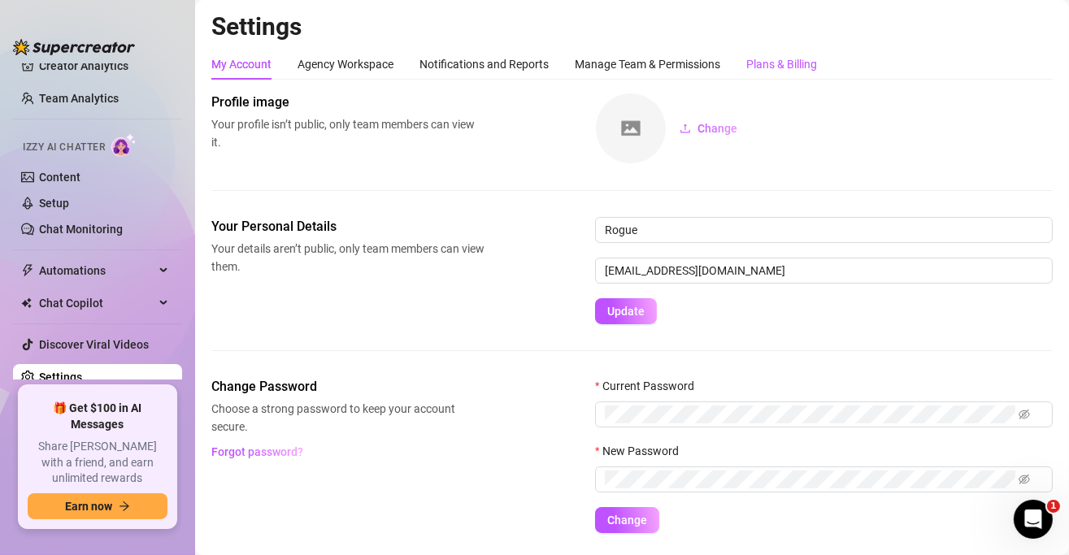
click at [789, 63] on div "Plans & Billing" at bounding box center [781, 64] width 71 height 18
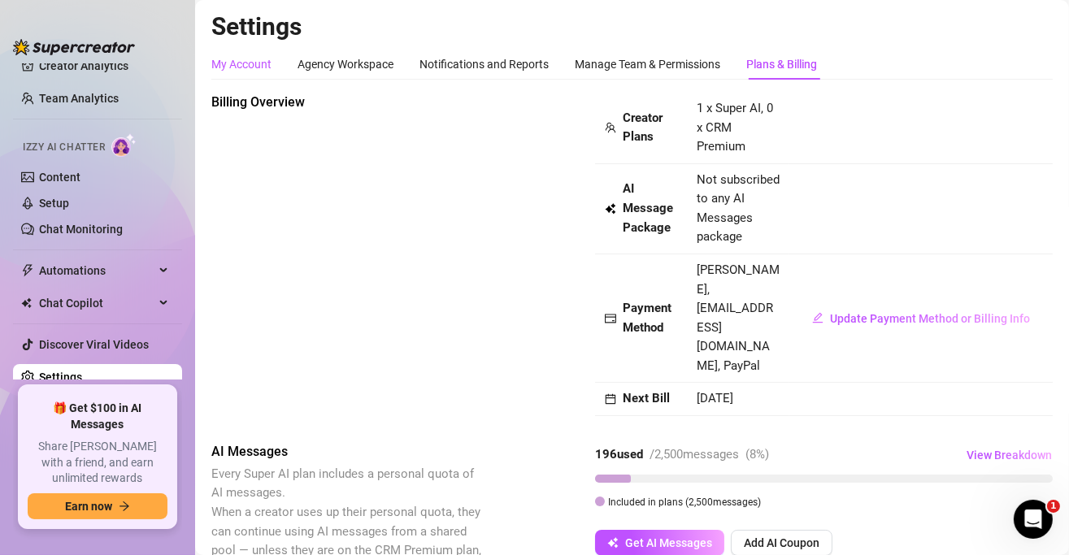
click at [246, 59] on div "My Account" at bounding box center [241, 64] width 60 height 18
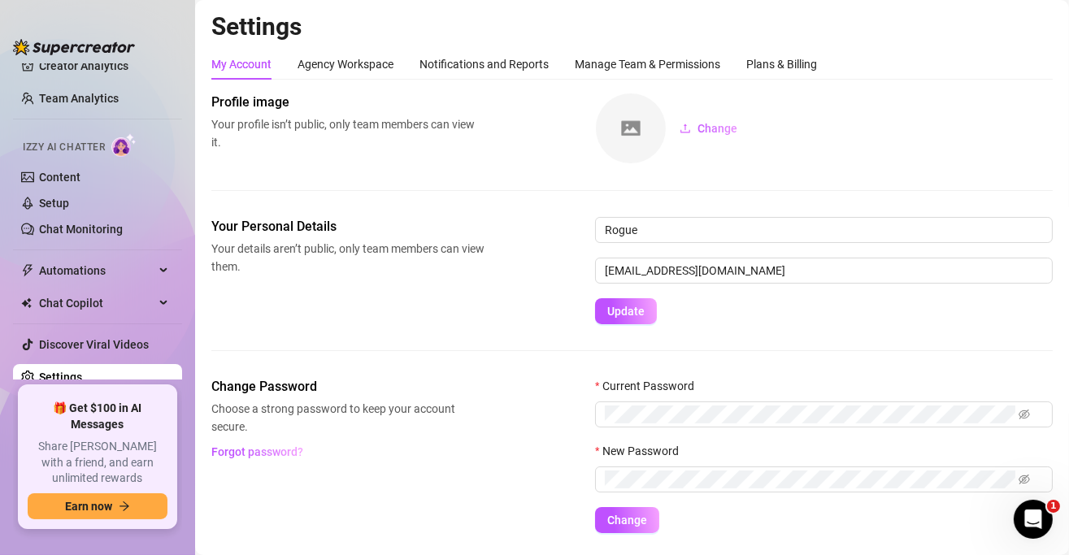
scroll to position [46, 0]
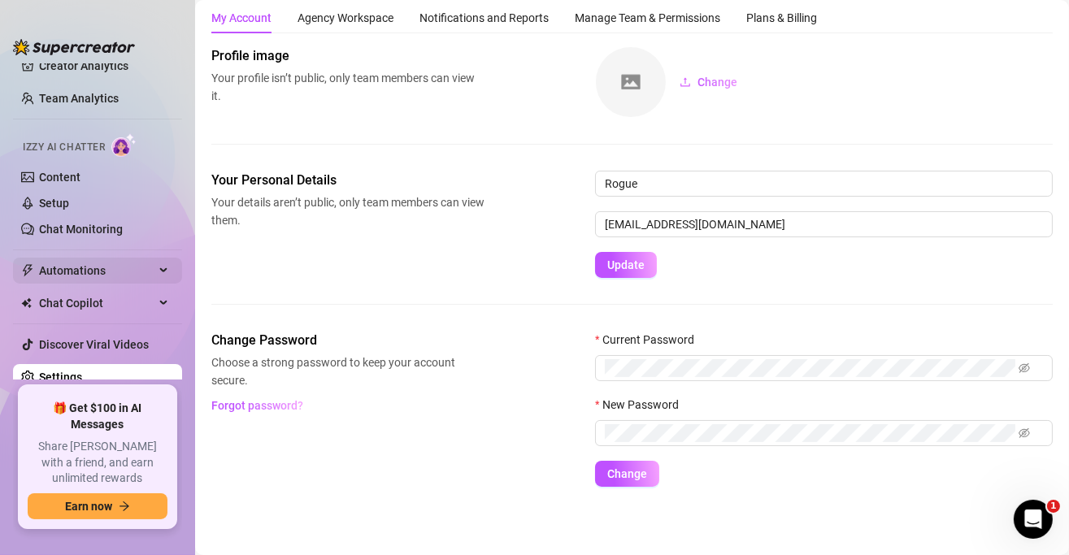
click at [91, 263] on span "Automations" at bounding box center [96, 271] width 115 height 26
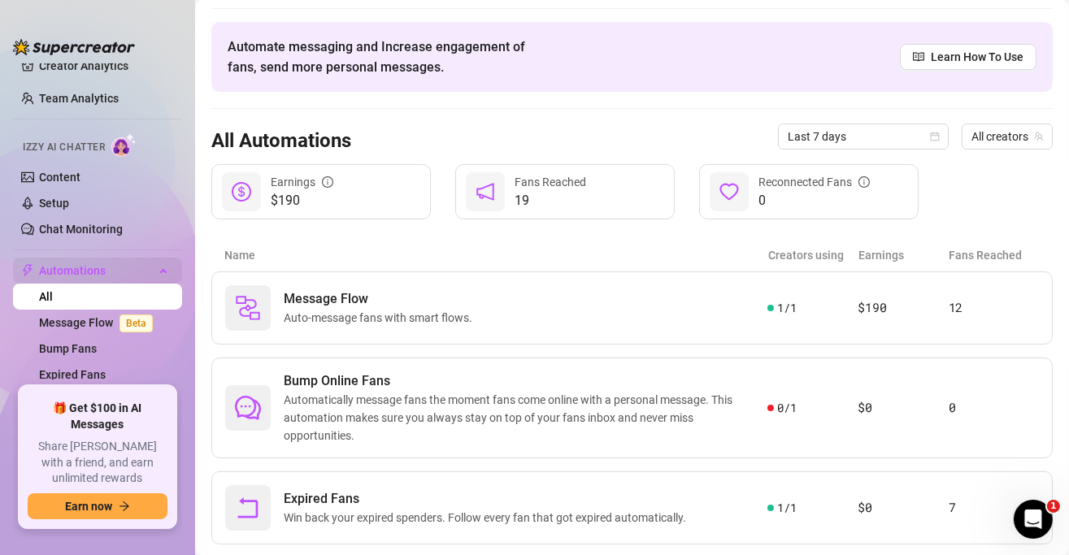
click at [91, 263] on span "Automations" at bounding box center [96, 271] width 115 height 26
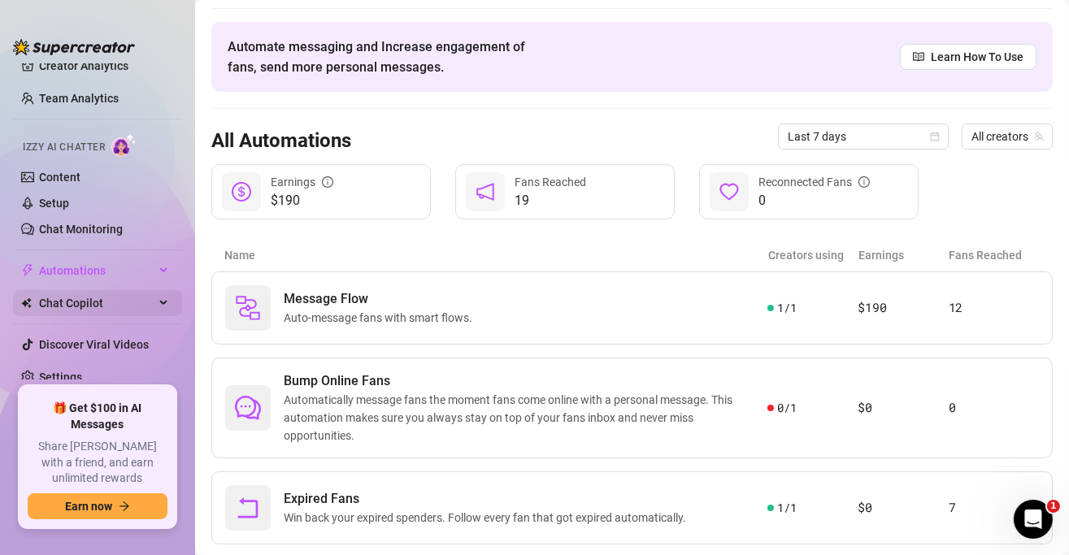
click at [91, 304] on span "Chat Copilot" at bounding box center [96, 303] width 115 height 26
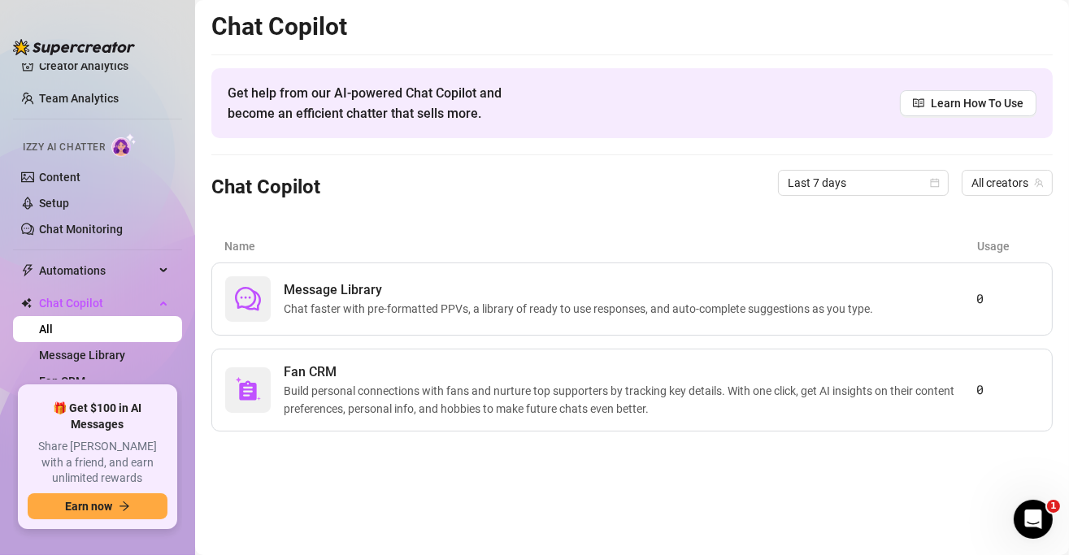
click at [53, 327] on link "All" at bounding box center [46, 329] width 14 height 13
click at [453, 291] on span "Message Library" at bounding box center [582, 290] width 596 height 20
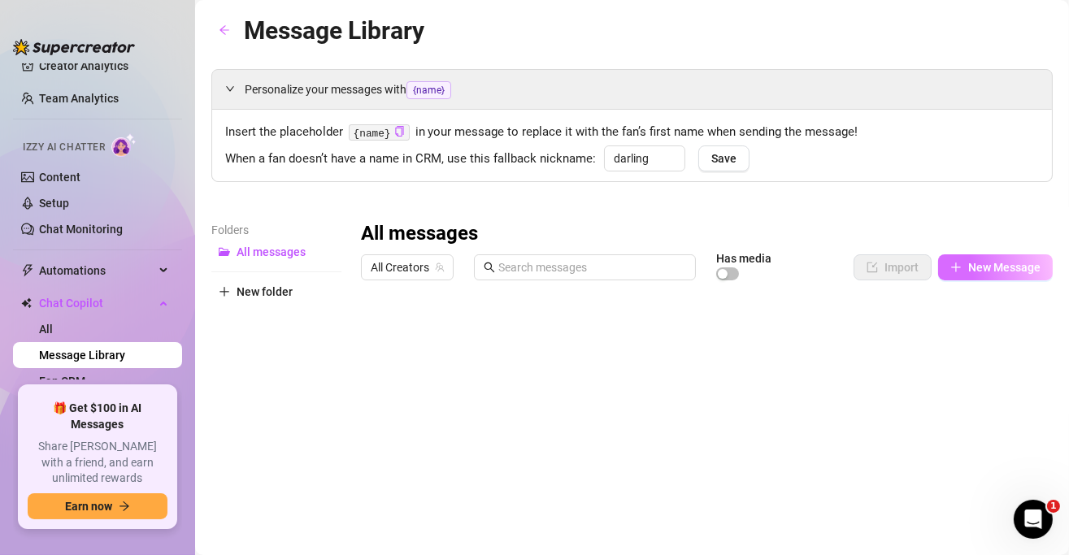
click at [974, 267] on span "New Message" at bounding box center [1004, 267] width 72 height 13
type textarea "Type your message here..."
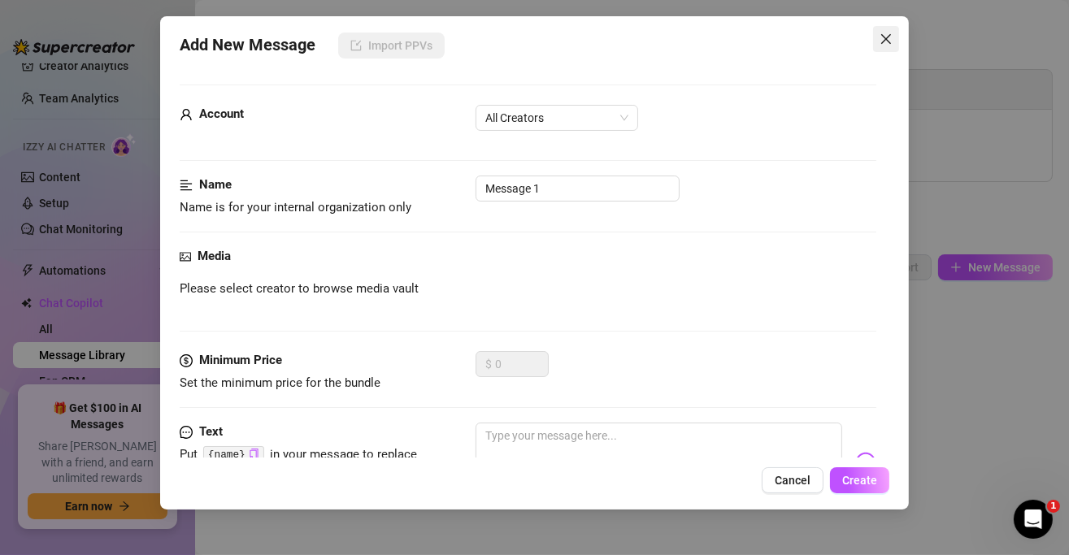
click at [894, 33] on span "Close" at bounding box center [886, 39] width 26 height 13
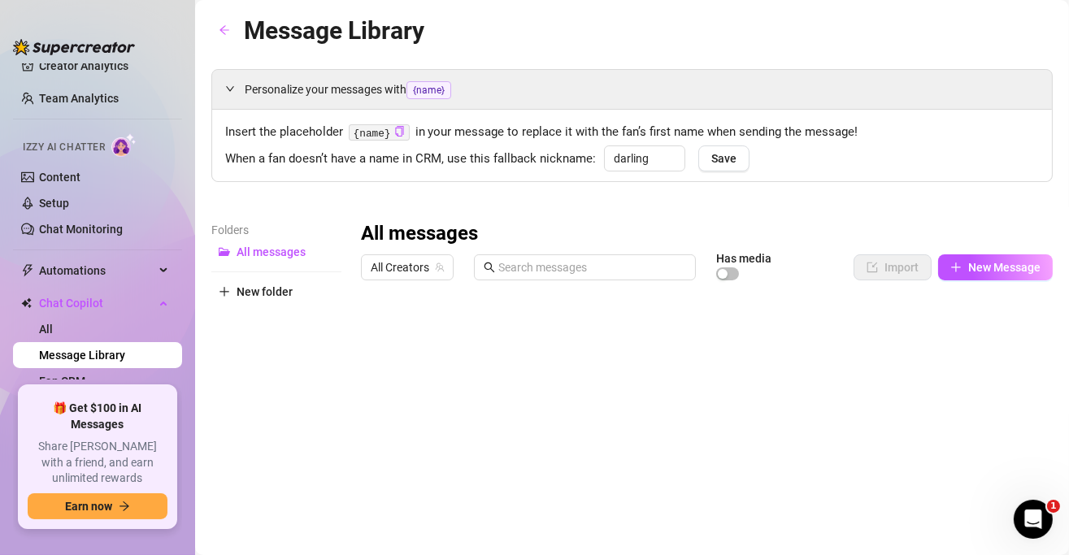
click at [585, 388] on div "All messages All Creators Has media Import New Message Title Text Media $ AI Pr…" at bounding box center [707, 488] width 692 height 535
click at [85, 376] on link "Fan CRM" at bounding box center [62, 381] width 46 height 13
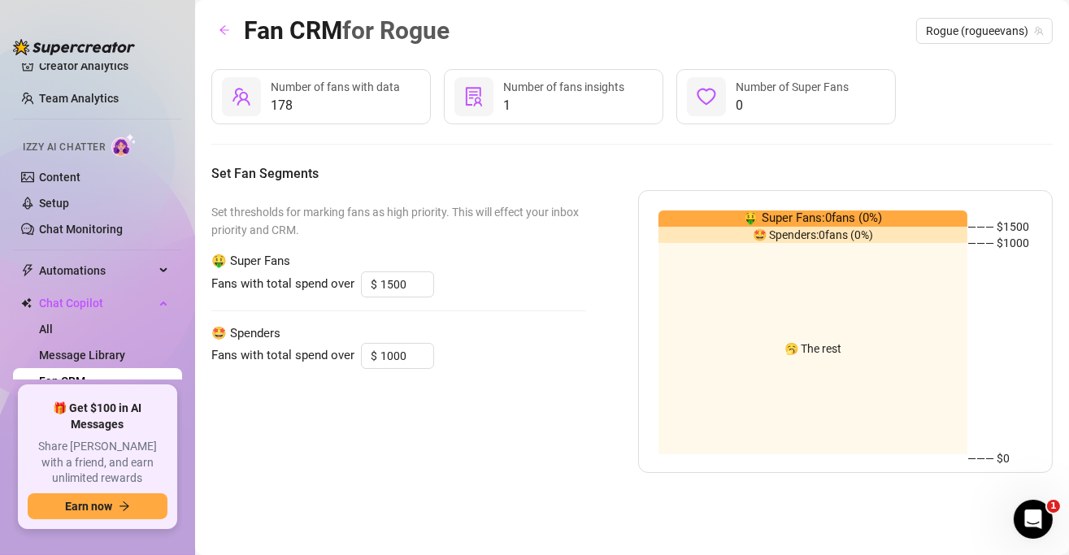
click at [85, 376] on link "Fan CRM" at bounding box center [62, 381] width 46 height 13
click at [183, 330] on aside "Home Creator Analytics Team Analytics Izzy AI Chatter Content Setup Chat Monito…" at bounding box center [97, 277] width 195 height 555
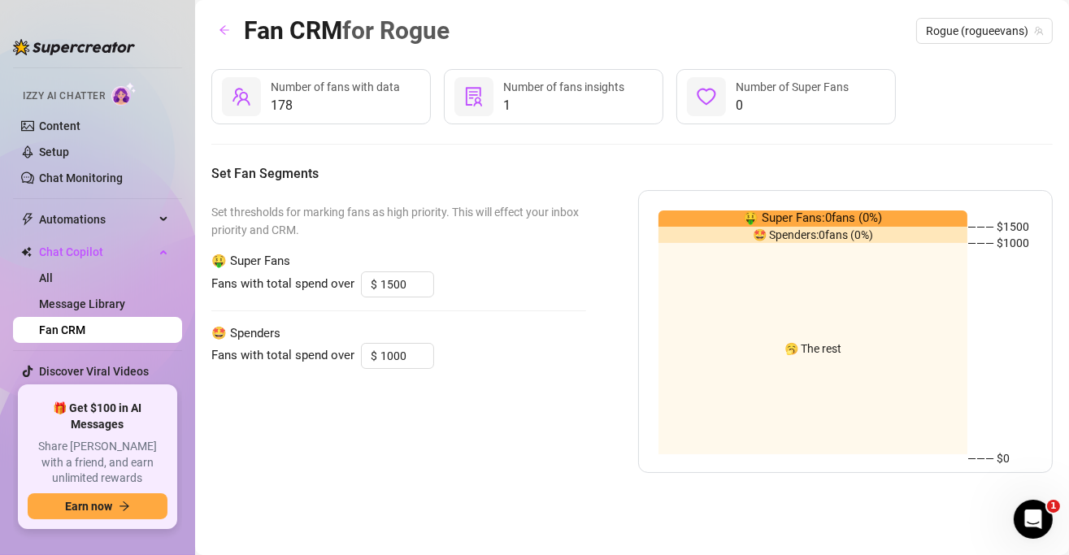
scroll to position [128, 0]
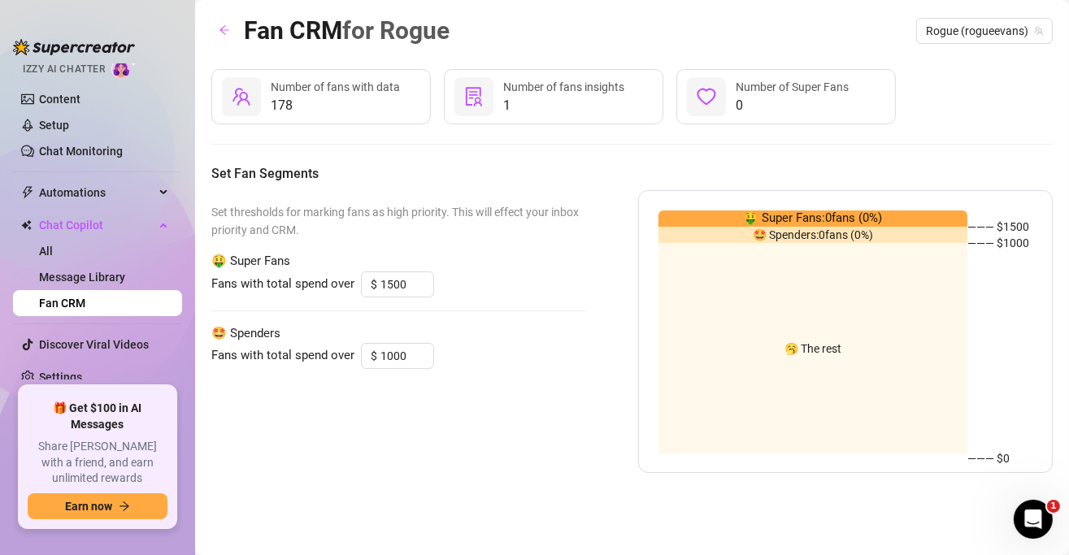
click at [968, 518] on main "Fan CRM for Rogue Rogue (rogueevans) 178 Number of fans with data 1 Number of f…" at bounding box center [632, 277] width 874 height 555
click at [1017, 517] on div "Open Intercom Messenger" at bounding box center [1031, 517] width 54 height 54
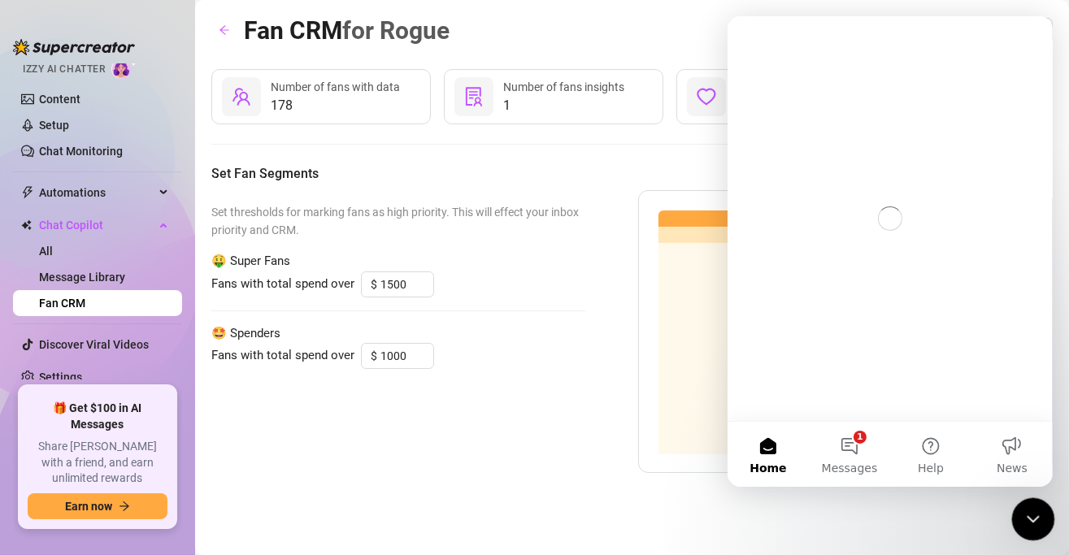
scroll to position [0, 0]
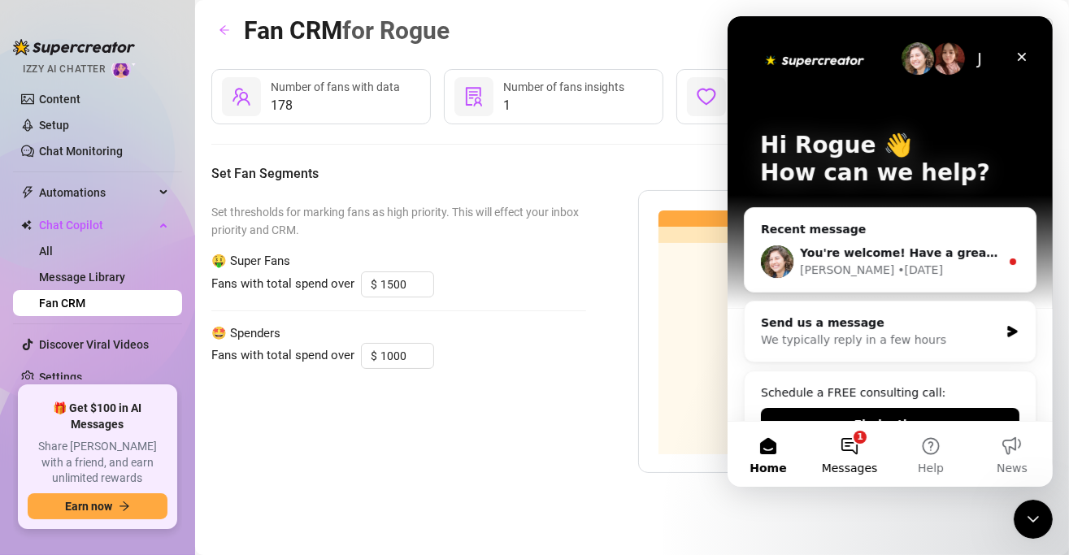
click at [846, 444] on button "1 Messages" at bounding box center [848, 454] width 81 height 65
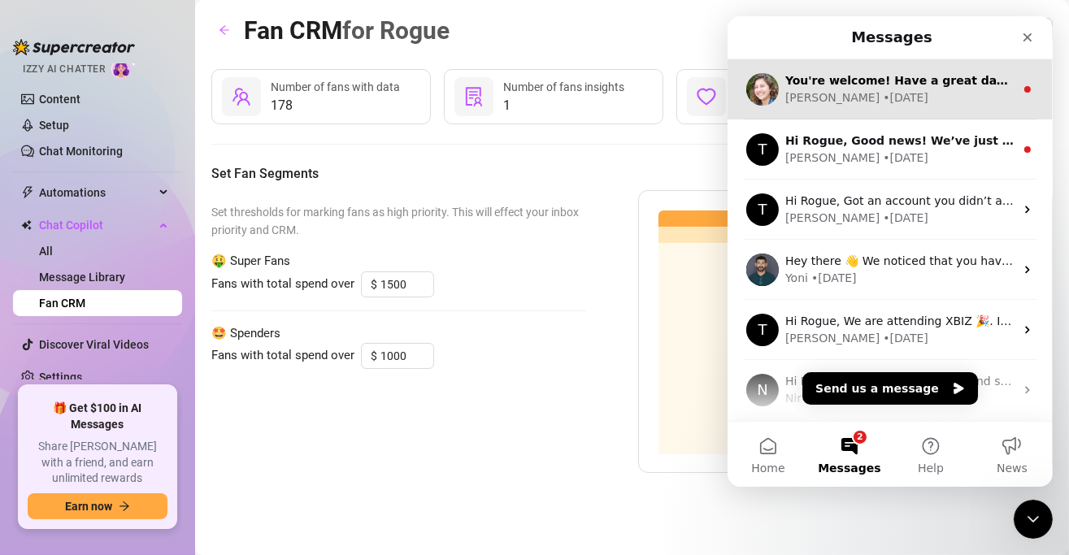
click at [809, 108] on div "You're welcome! Have a great day and if anything comes up, I'm here. [PERSON_NA…" at bounding box center [888, 89] width 325 height 60
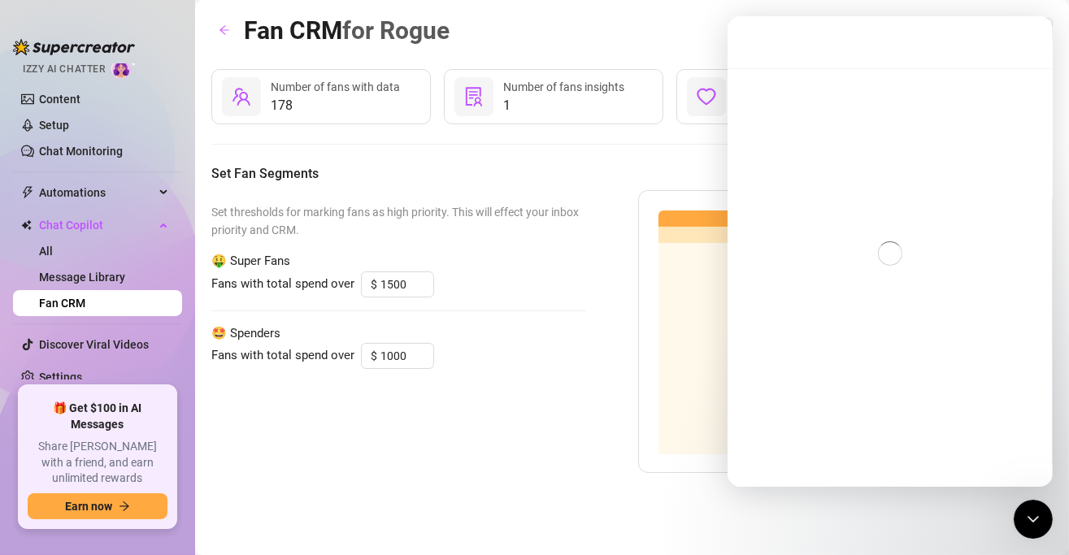
scroll to position [49, 0]
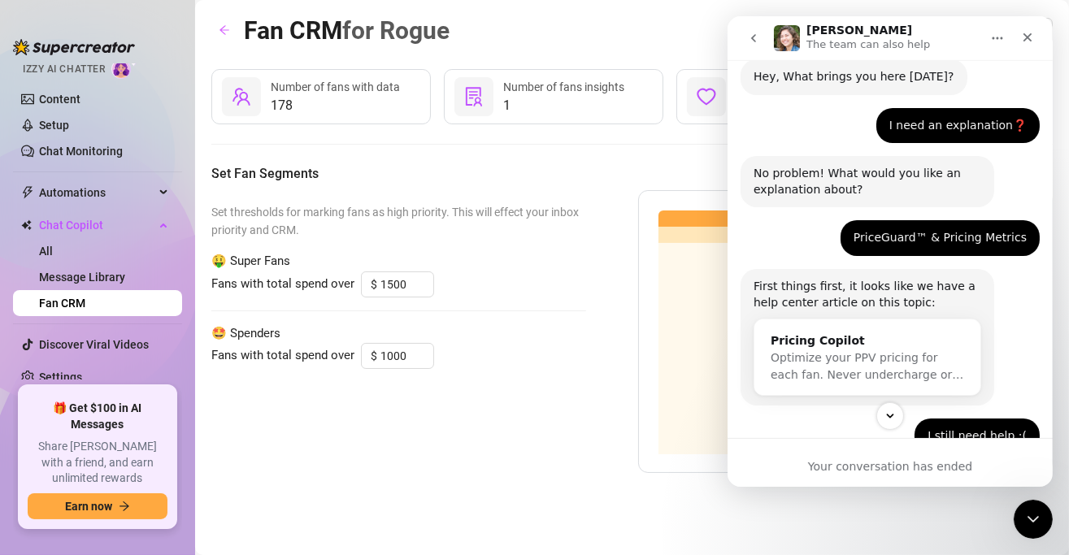
click at [883, 448] on div "Your conversation has ended" at bounding box center [888, 462] width 325 height 49
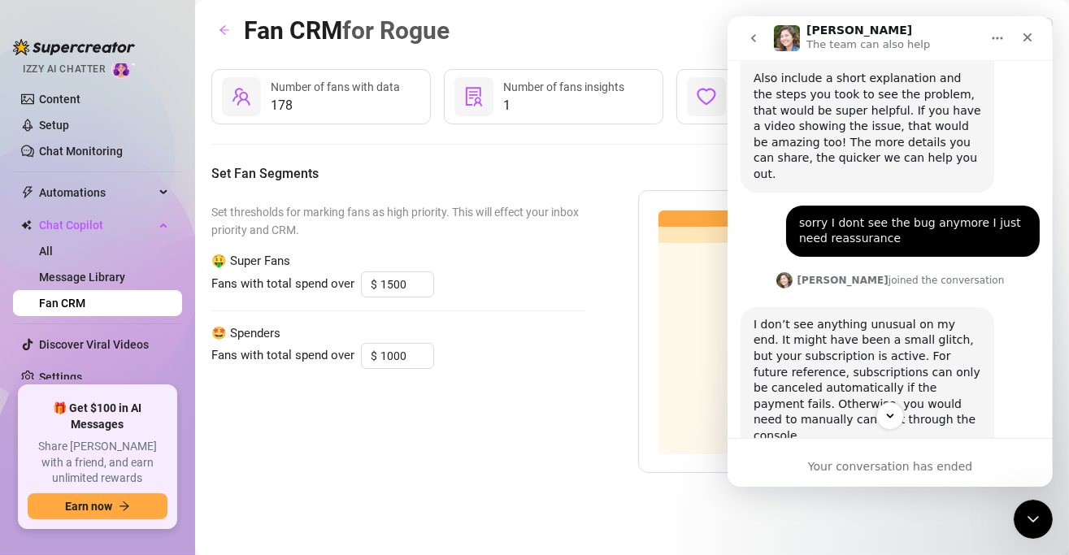
scroll to position [1002, 0]
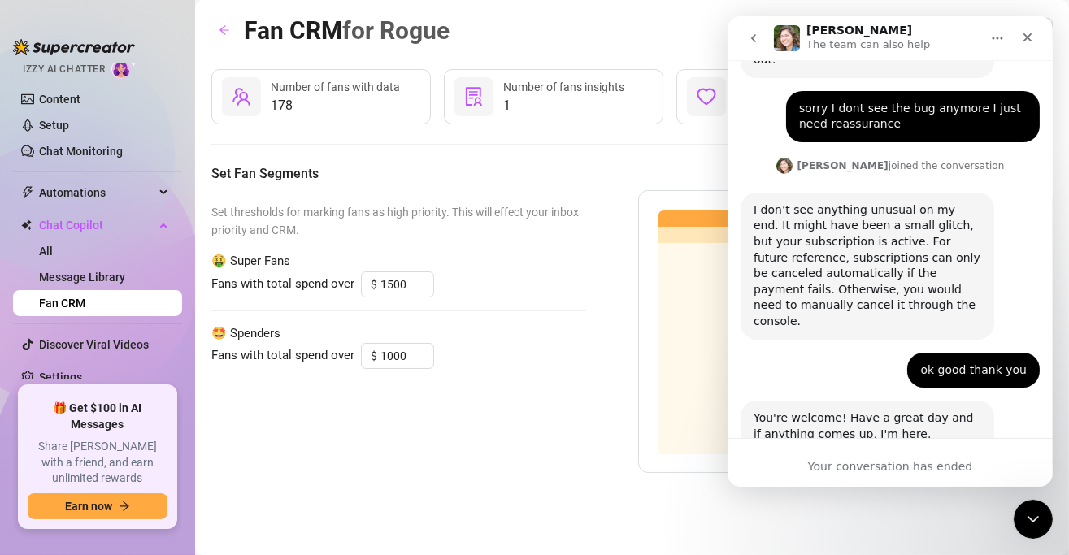
click at [882, 453] on div "Your conversation has ended" at bounding box center [888, 462] width 325 height 49
click at [882, 464] on div "Your conversation has ended" at bounding box center [888, 466] width 325 height 17
click at [757, 37] on icon "go back" at bounding box center [752, 38] width 13 height 13
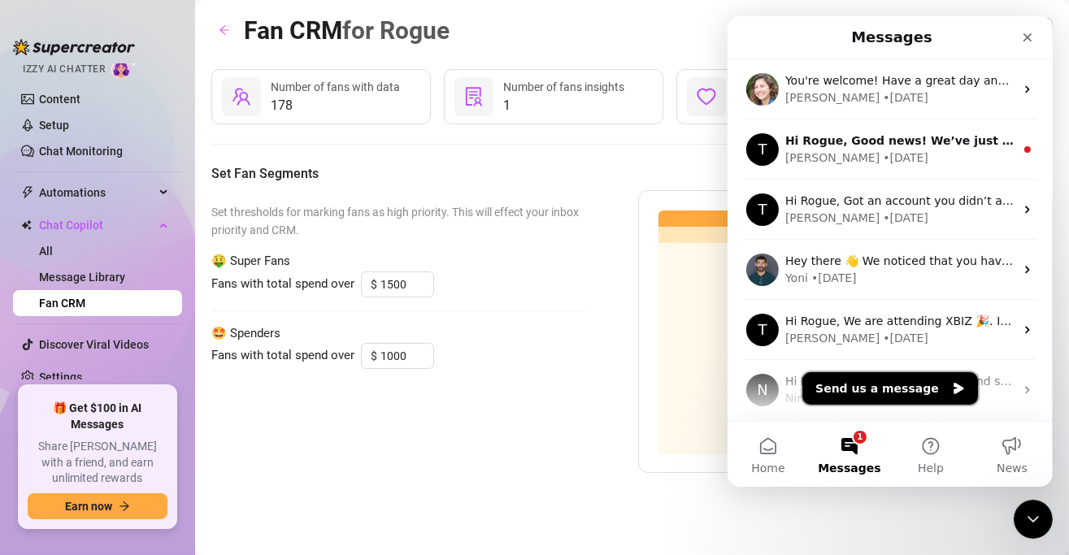
click at [877, 377] on button "Send us a message" at bounding box center [889, 388] width 176 height 33
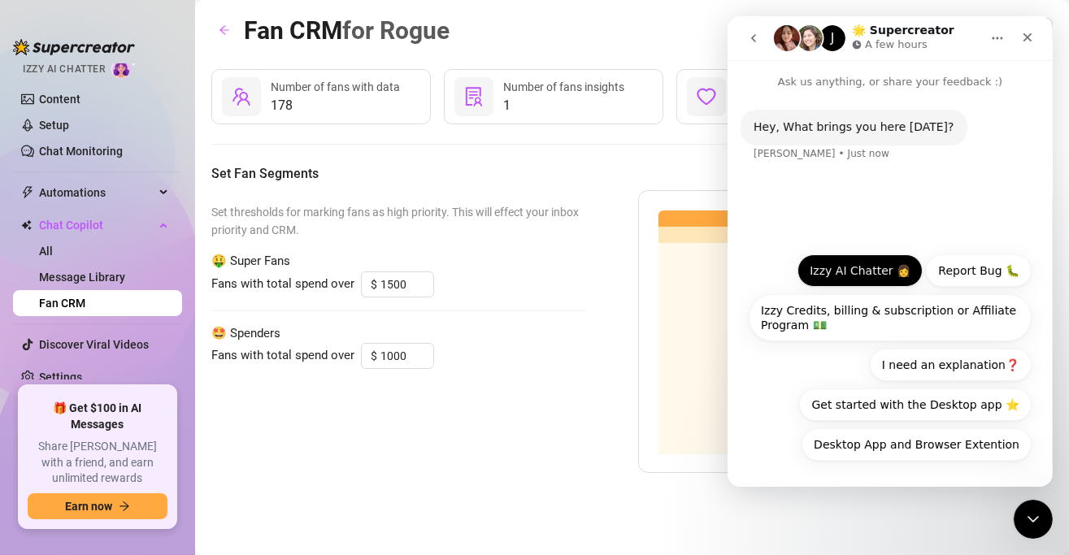
click at [873, 271] on button "Izzy AI Chatter 👩" at bounding box center [858, 270] width 125 height 33
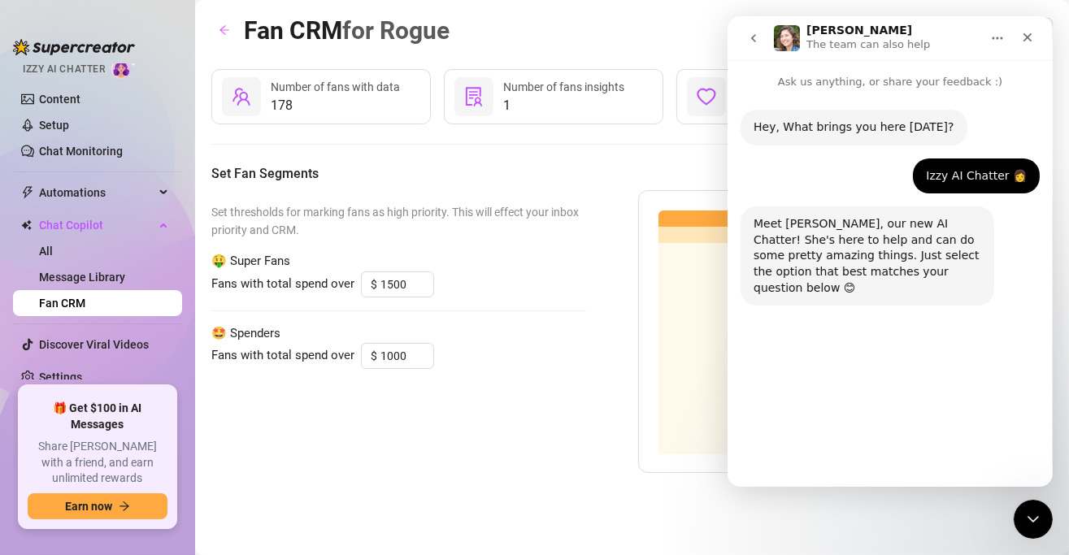
click at [956, 404] on button "Setup Bio and Content" at bounding box center [954, 404] width 153 height 33
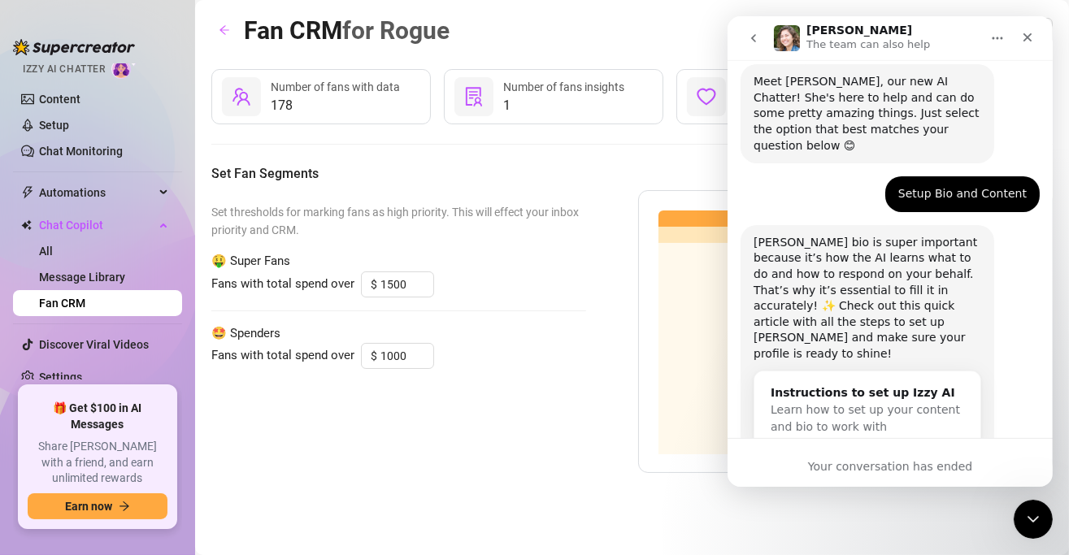
scroll to position [162, 0]
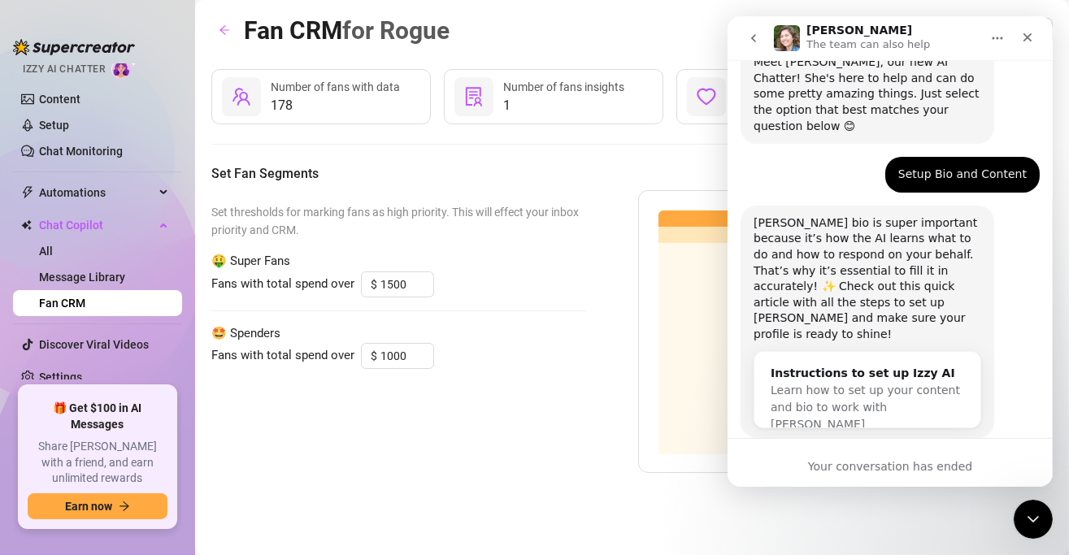
click at [861, 414] on div "[PERSON_NAME] bio is super important because it’s how the AI learns what to do …" at bounding box center [888, 340] width 299 height 268
click at [756, 37] on icon "go back" at bounding box center [752, 38] width 13 height 13
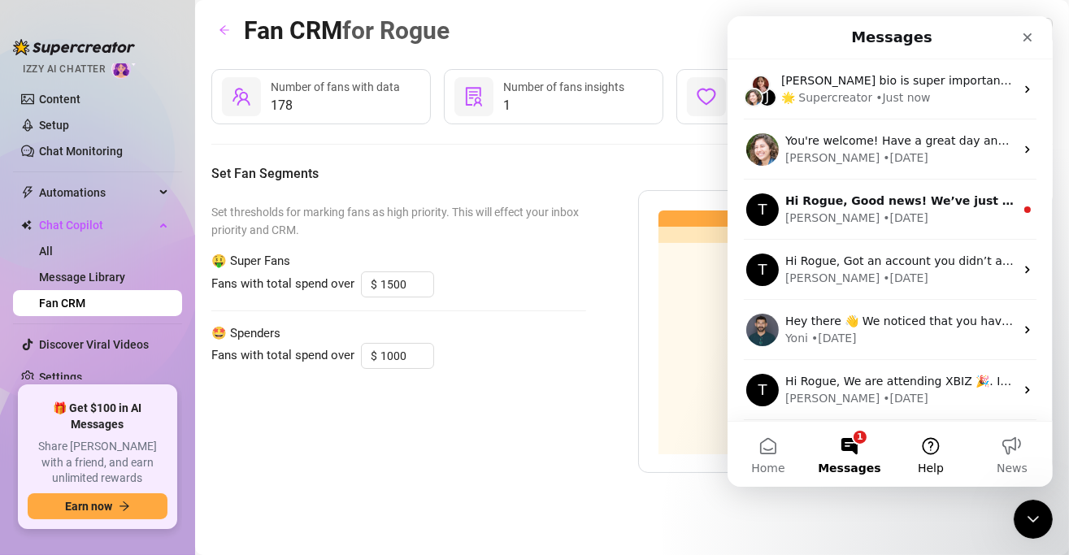
click at [913, 428] on button "Help" at bounding box center [929, 454] width 81 height 65
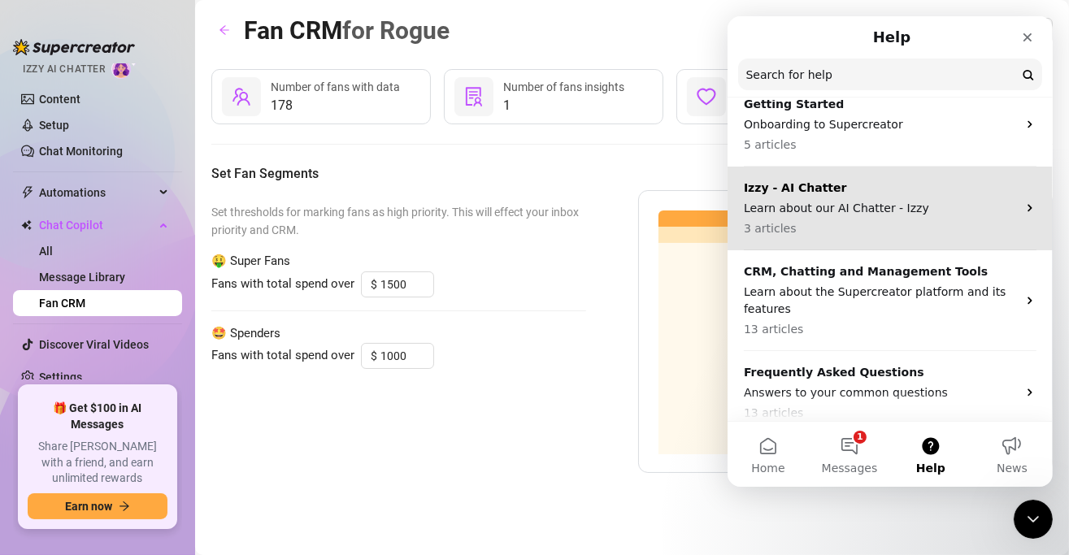
scroll to position [159, 0]
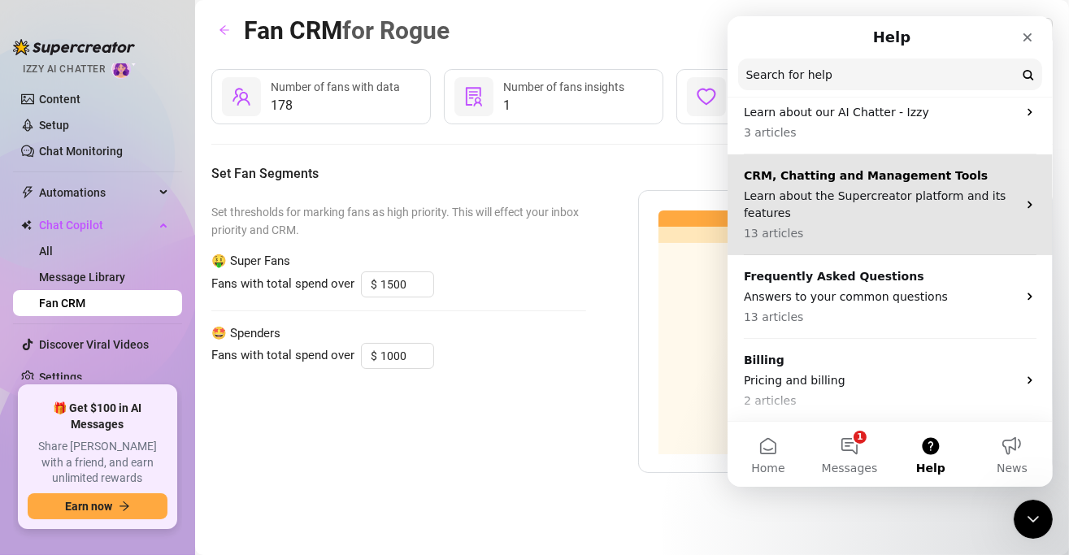
click at [892, 220] on p "Learn about the Supercreator platform and its features" at bounding box center [879, 205] width 273 height 34
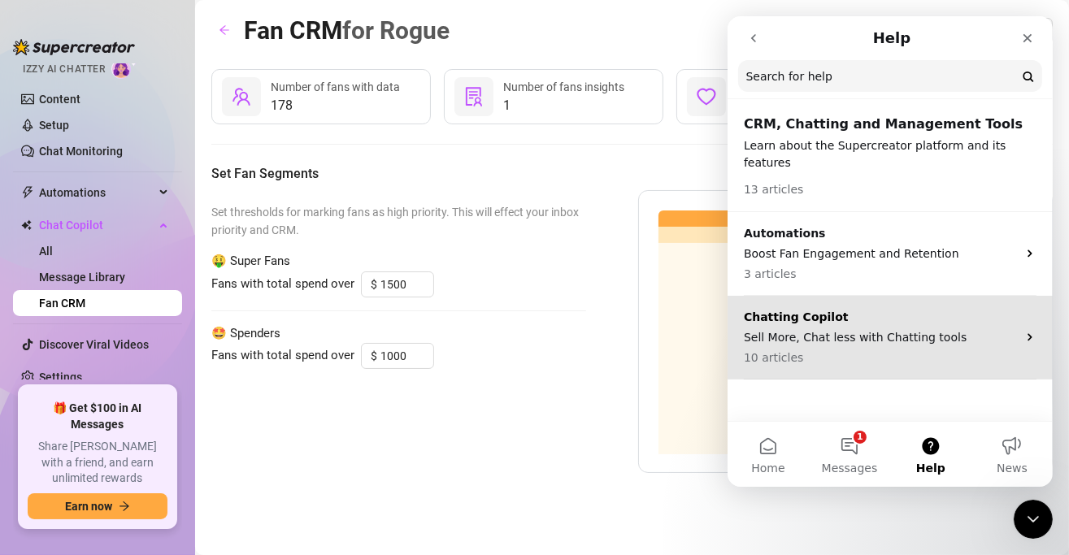
click at [865, 309] on p "Chatting Copilot" at bounding box center [879, 317] width 273 height 17
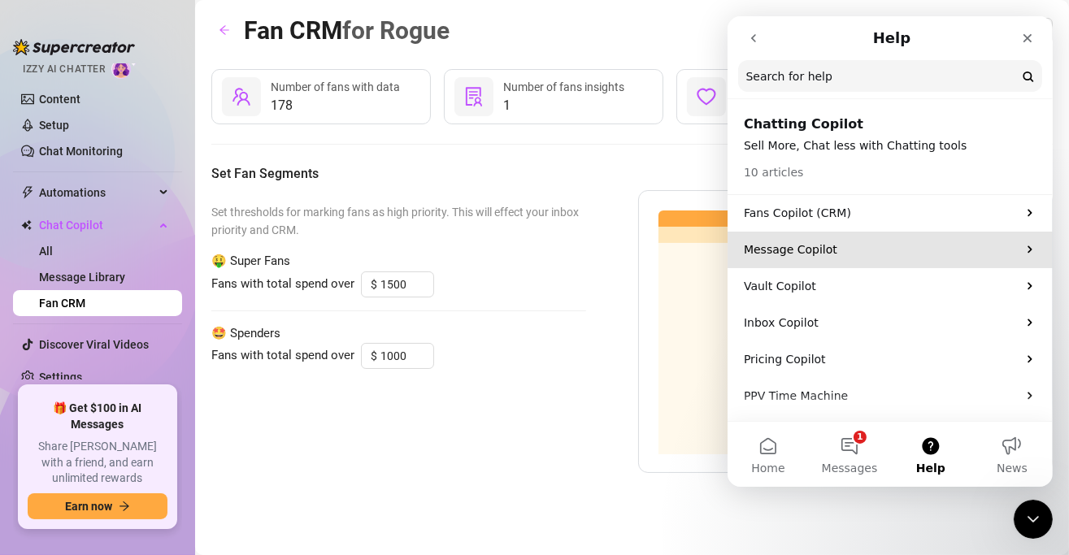
click at [881, 259] on div "Message Copilot" at bounding box center [888, 250] width 325 height 37
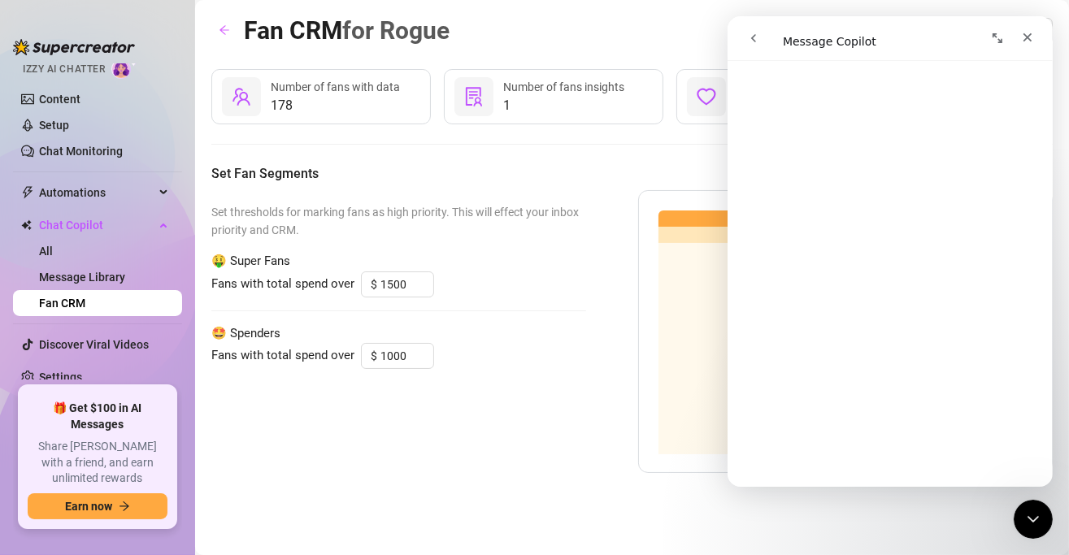
scroll to position [1300, 0]
